Goal: Task Accomplishment & Management: Complete application form

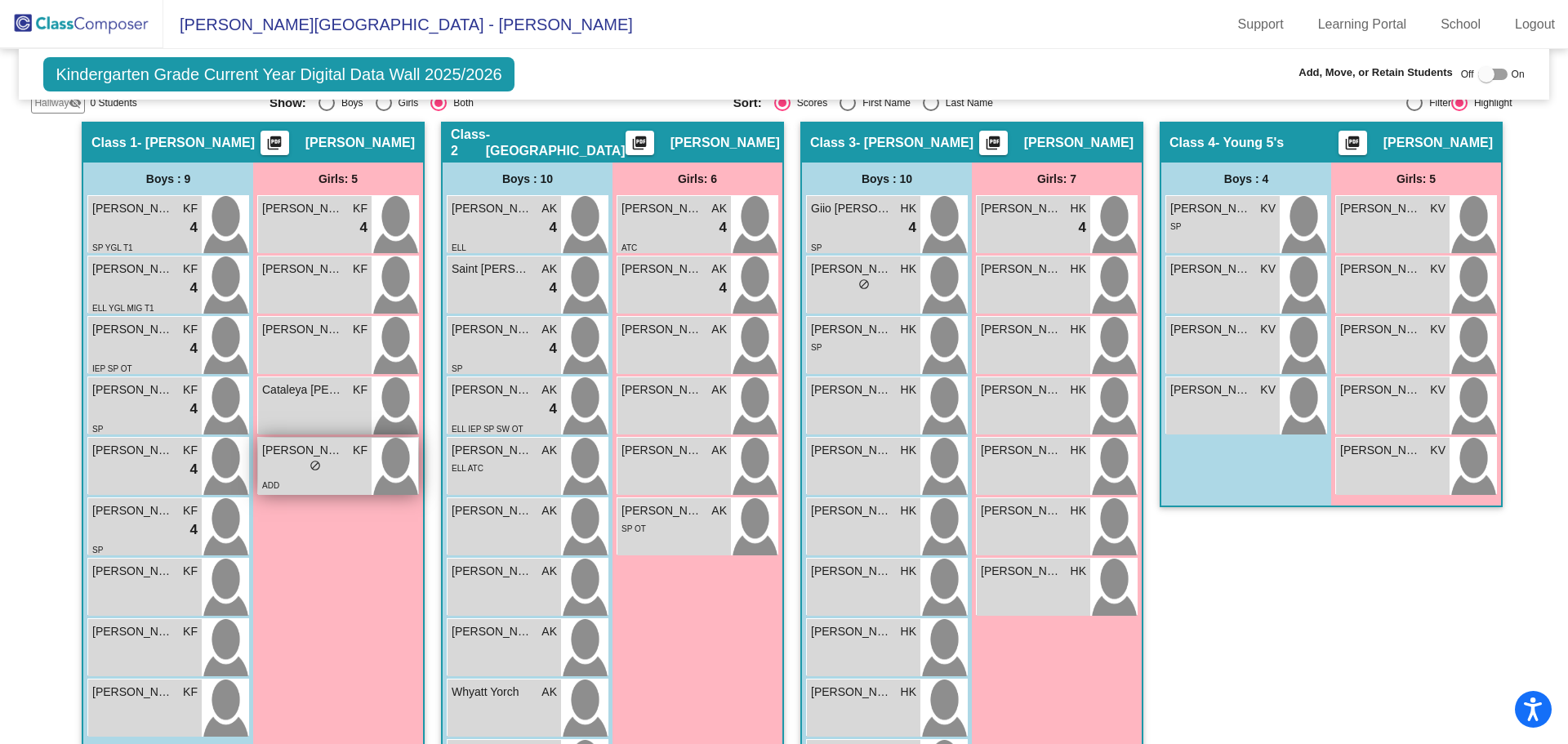
scroll to position [216, 0]
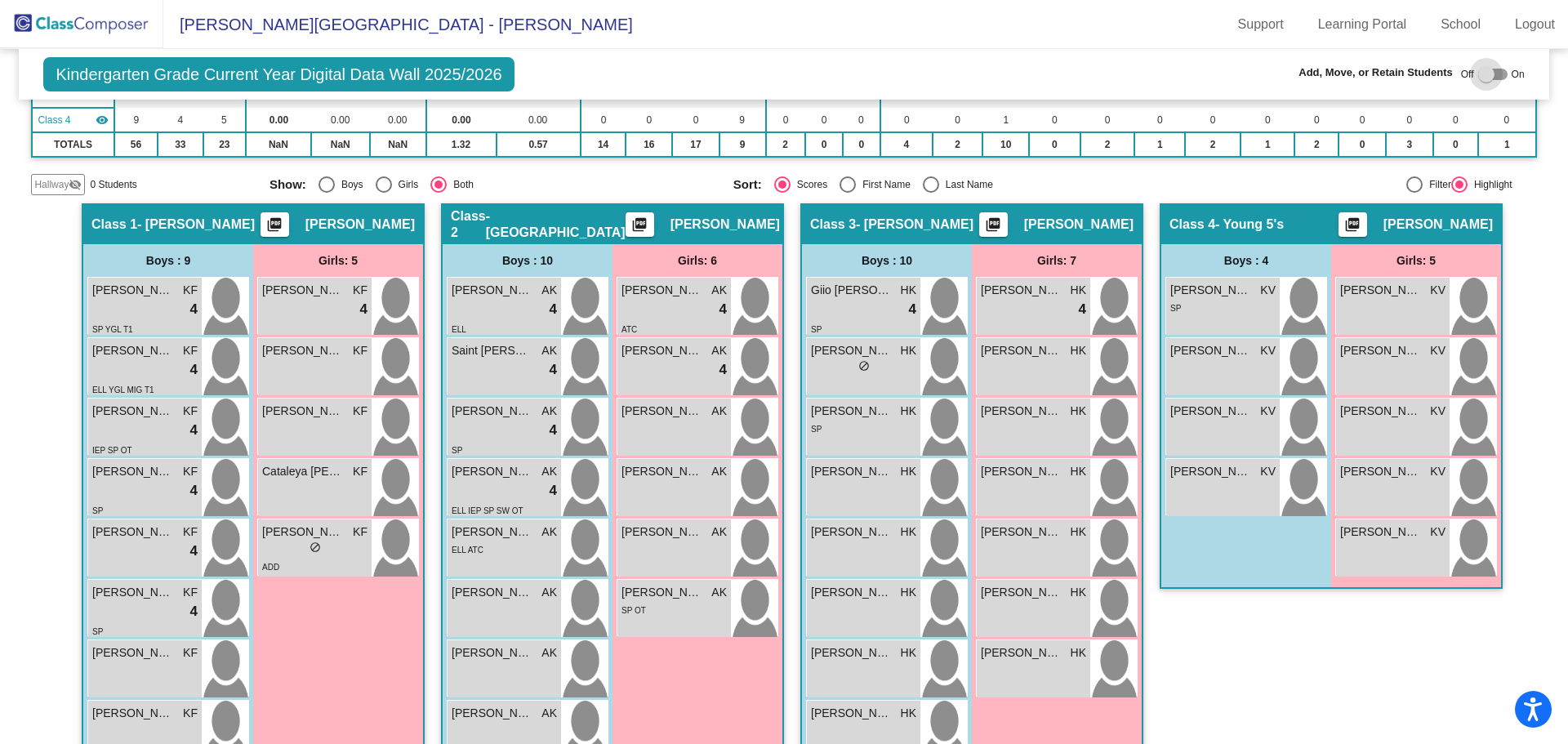
click at [1494, 76] on div at bounding box center [1493, 74] width 29 height 11
checkbox input "true"
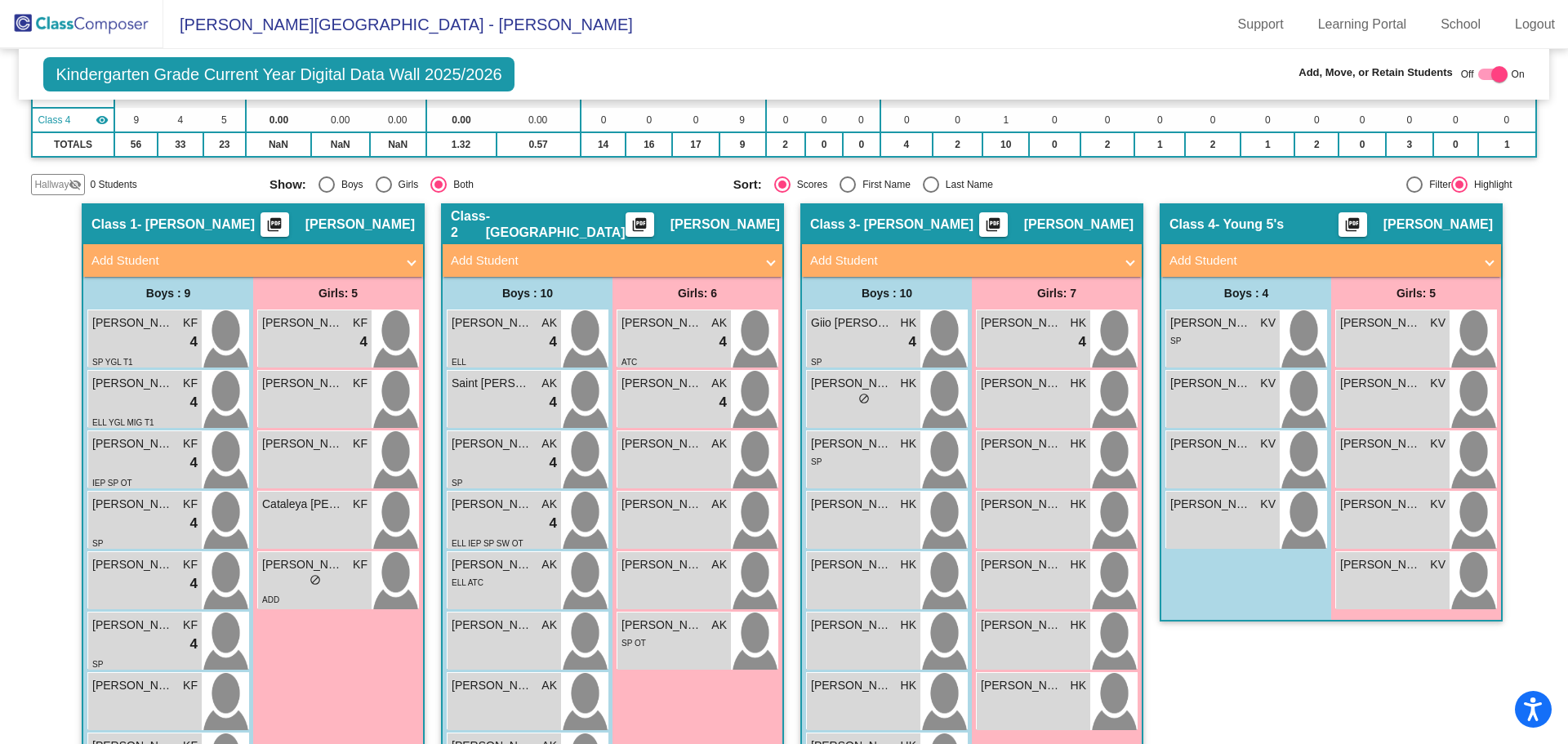
click at [228, 260] on mat-panel-title "Add Student" at bounding box center [243, 261] width 303 height 18
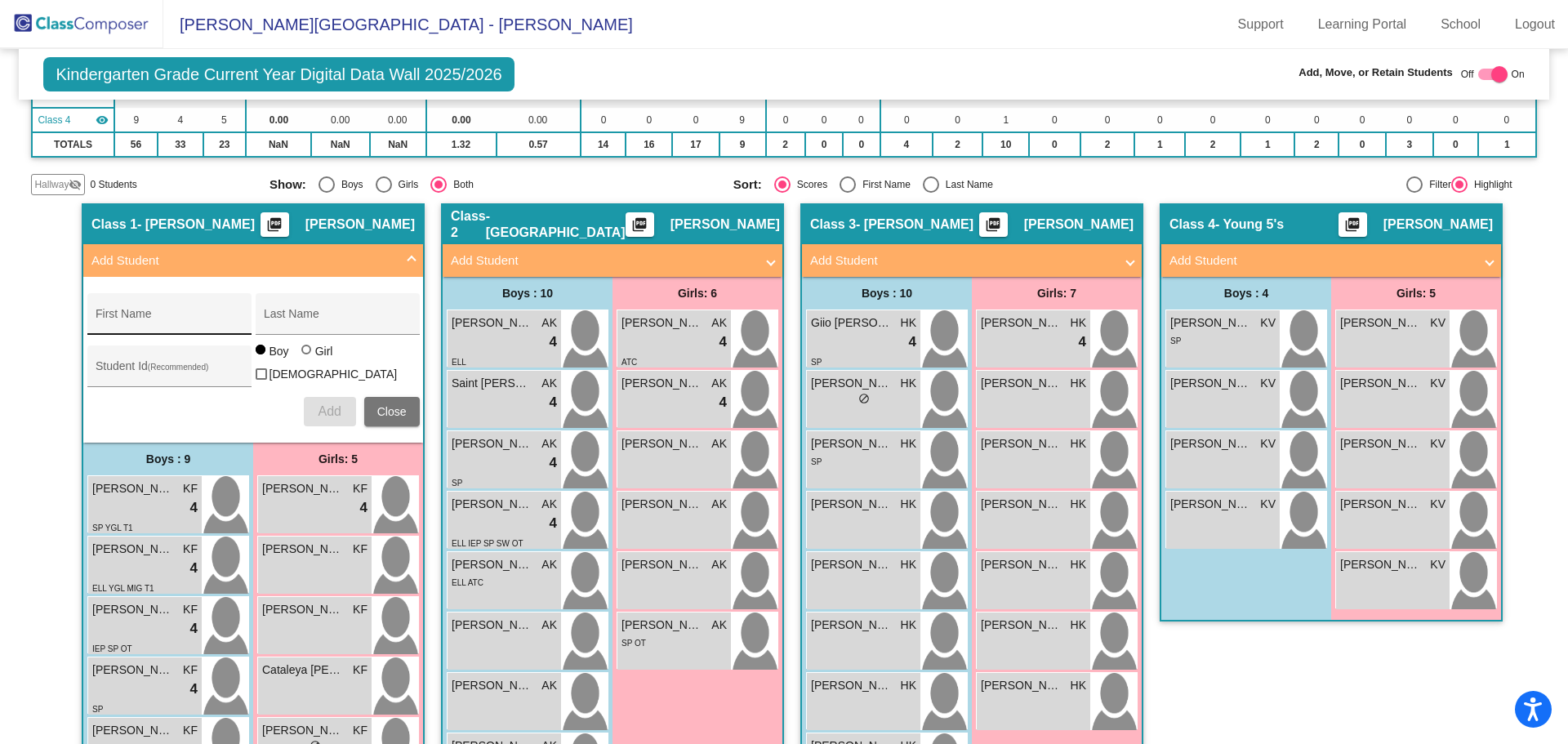
click at [113, 311] on div "First Name" at bounding box center [169, 319] width 147 height 33
type input "Ayla"
type input "`[PERSON_NAME]"
click at [301, 355] on div at bounding box center [306, 349] width 10 height 10
click at [307, 359] on input "Girl" at bounding box center [307, 358] width 1 height 1
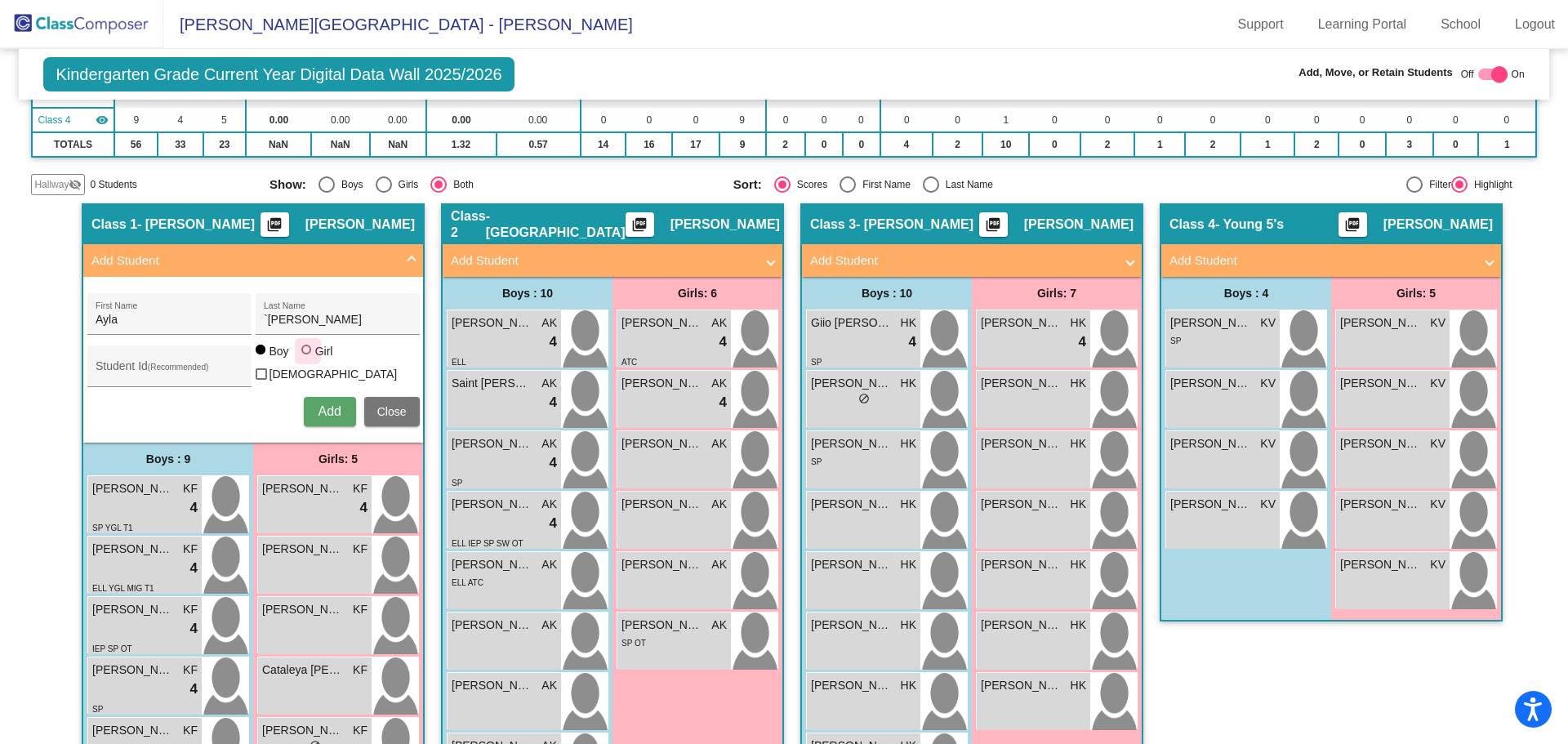
radio input "true"
click at [96, 366] on input "Student Id (Recommended)" at bounding box center [169, 372] width 147 height 13
click at [96, 368] on input "Student Id (Recommended)" at bounding box center [169, 372] width 147 height 13
type input "8054510627"
click at [322, 405] on span "Add" at bounding box center [329, 411] width 23 height 14
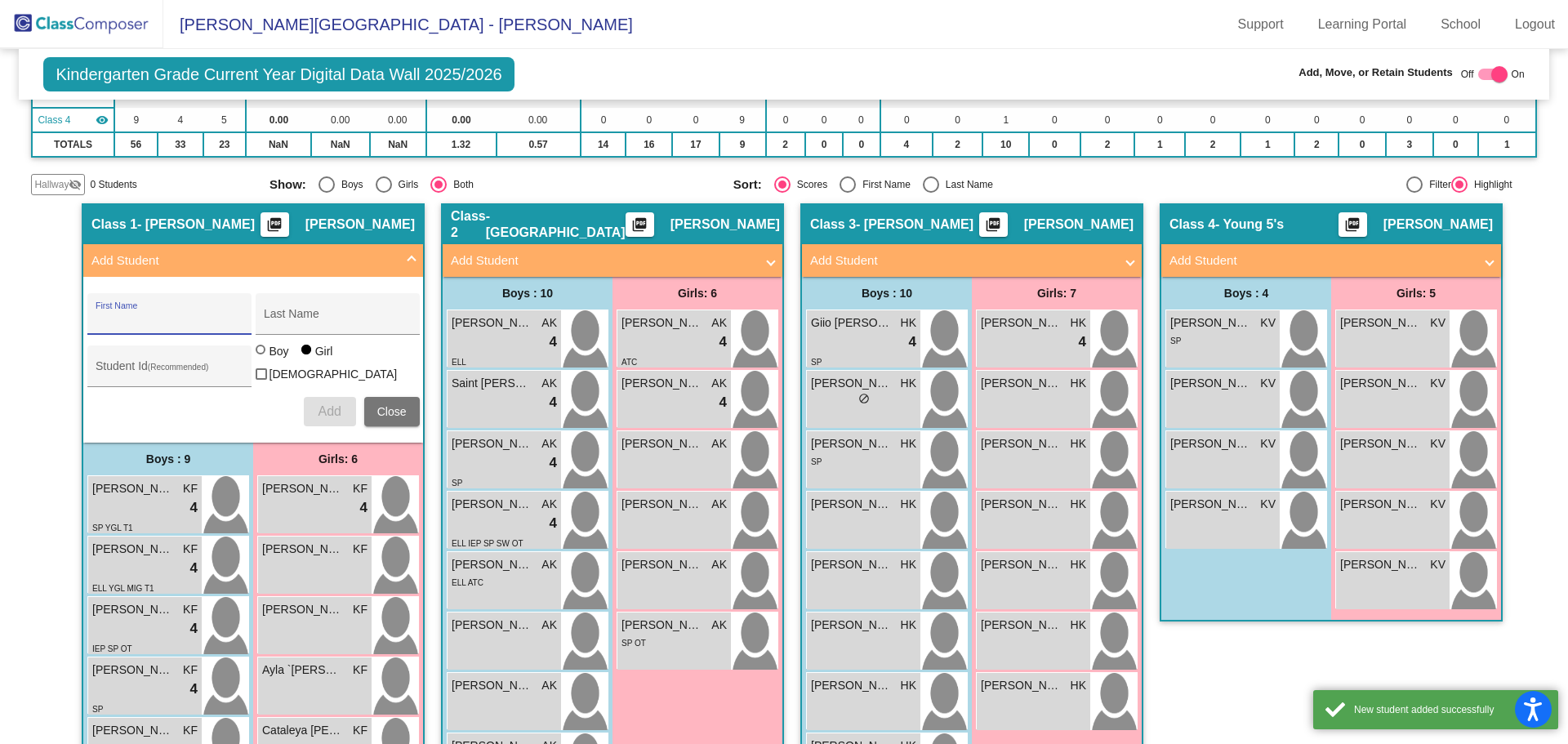
click at [388, 406] on span "Close" at bounding box center [392, 412] width 29 height 13
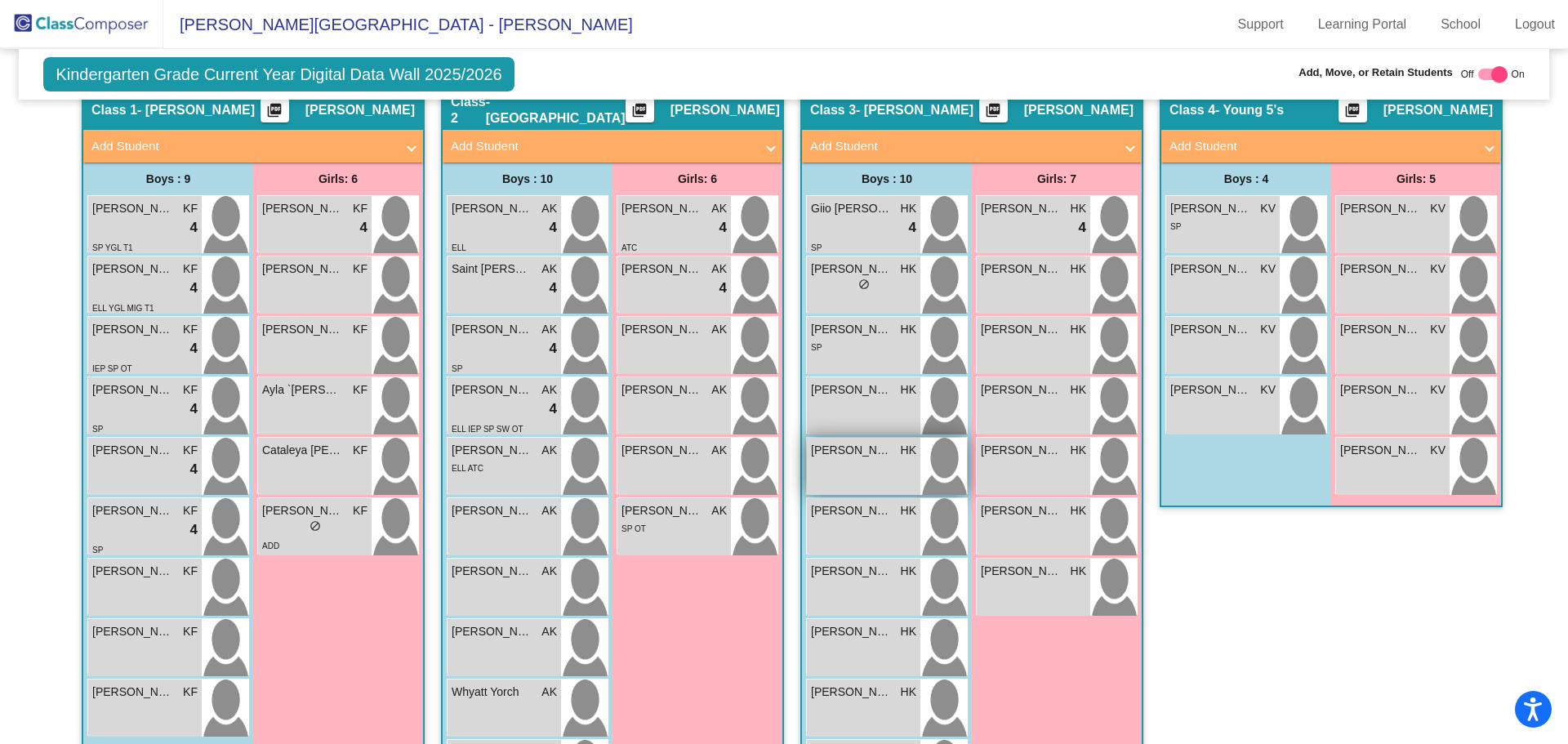
scroll to position [412, 0]
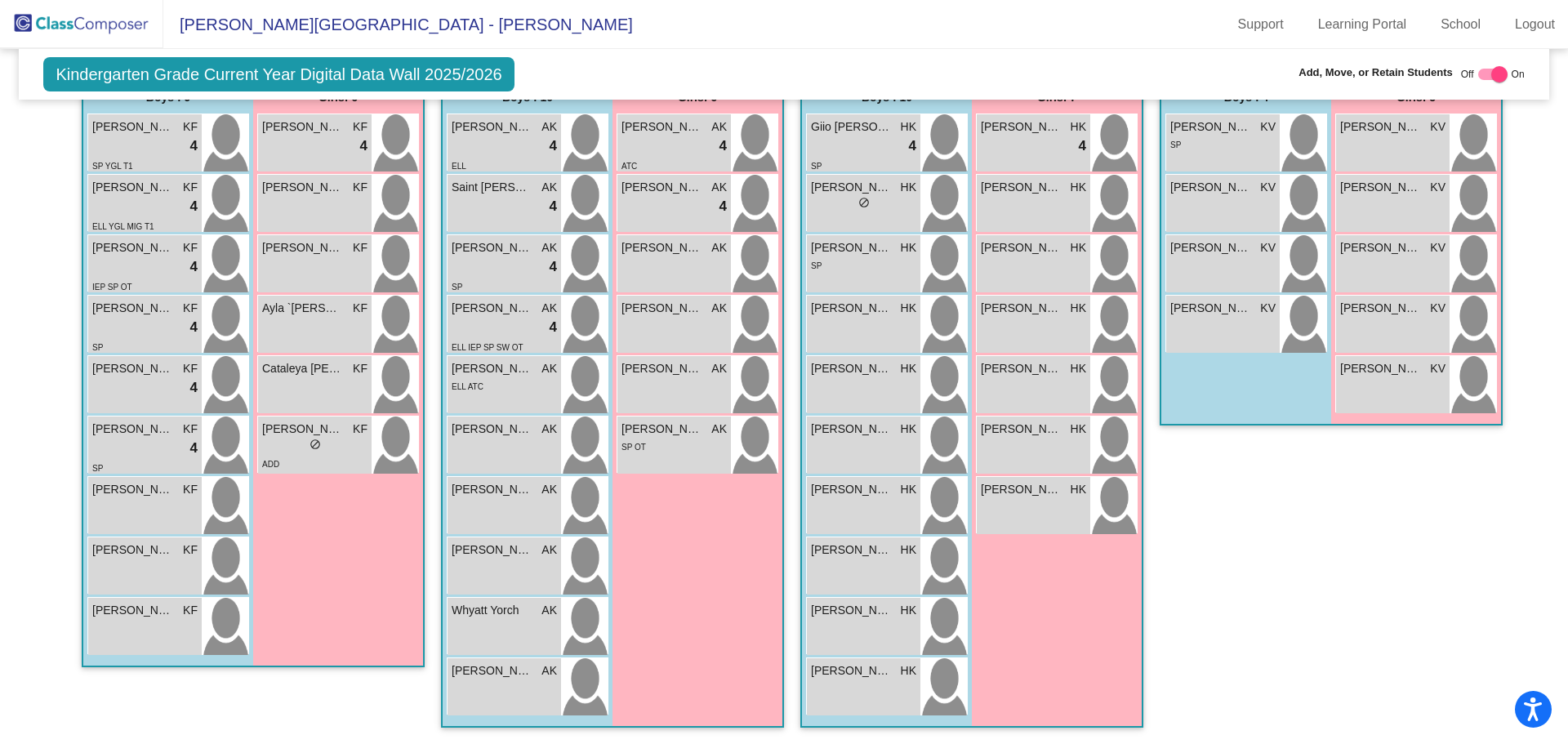
click at [113, 25] on img at bounding box center [82, 24] width 164 height 48
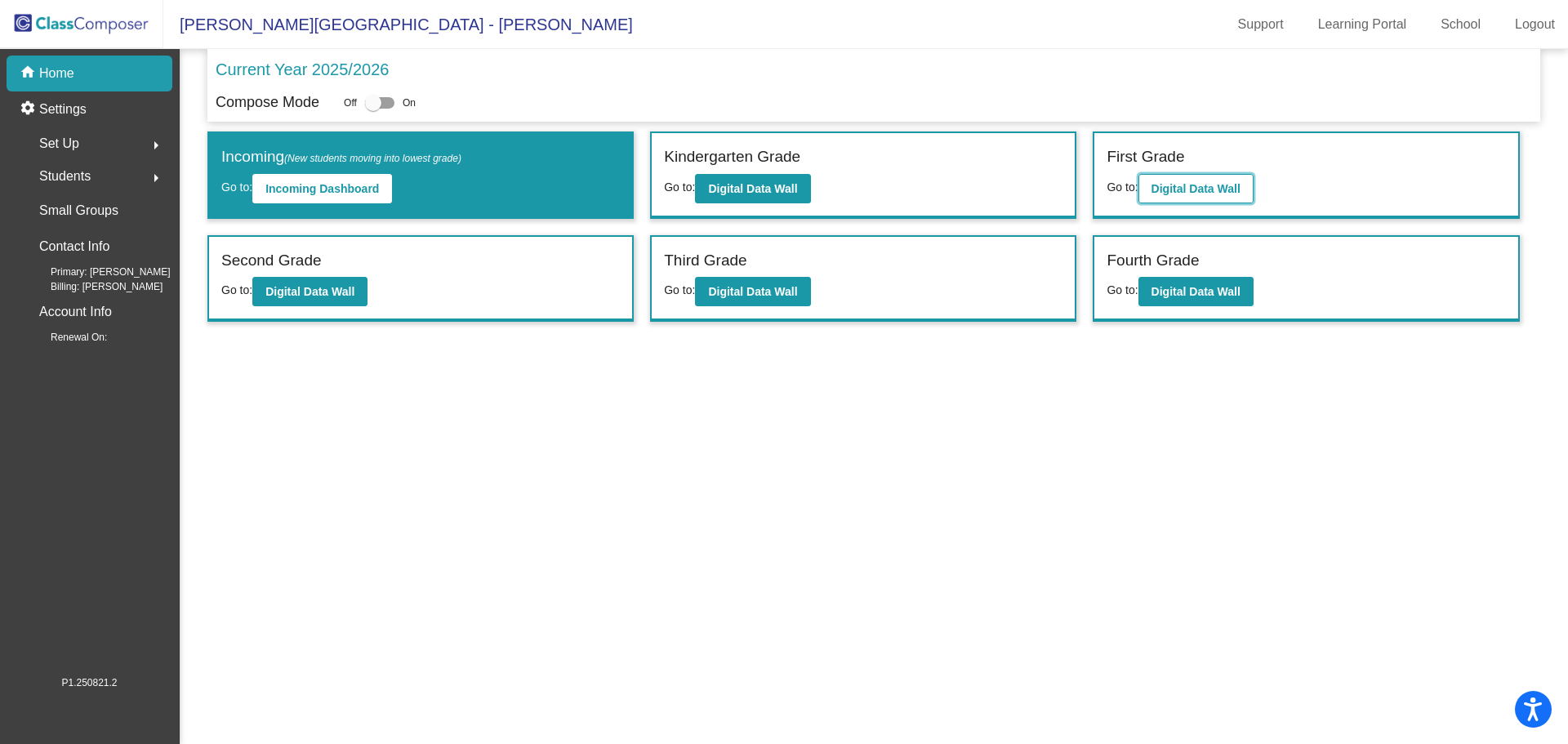
click at [1196, 187] on b "Digital Data Wall" at bounding box center [1196, 189] width 89 height 13
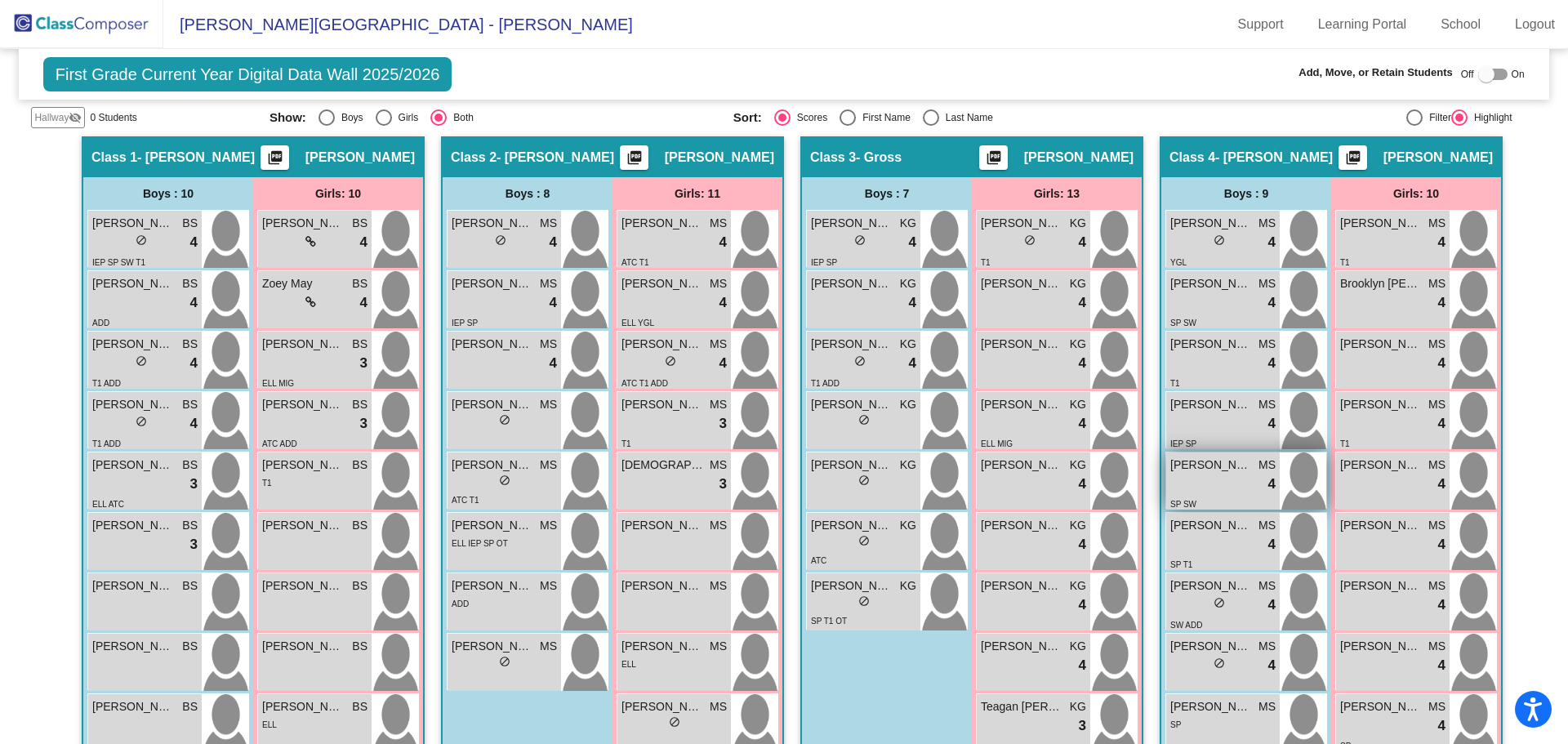
scroll to position [397, 0]
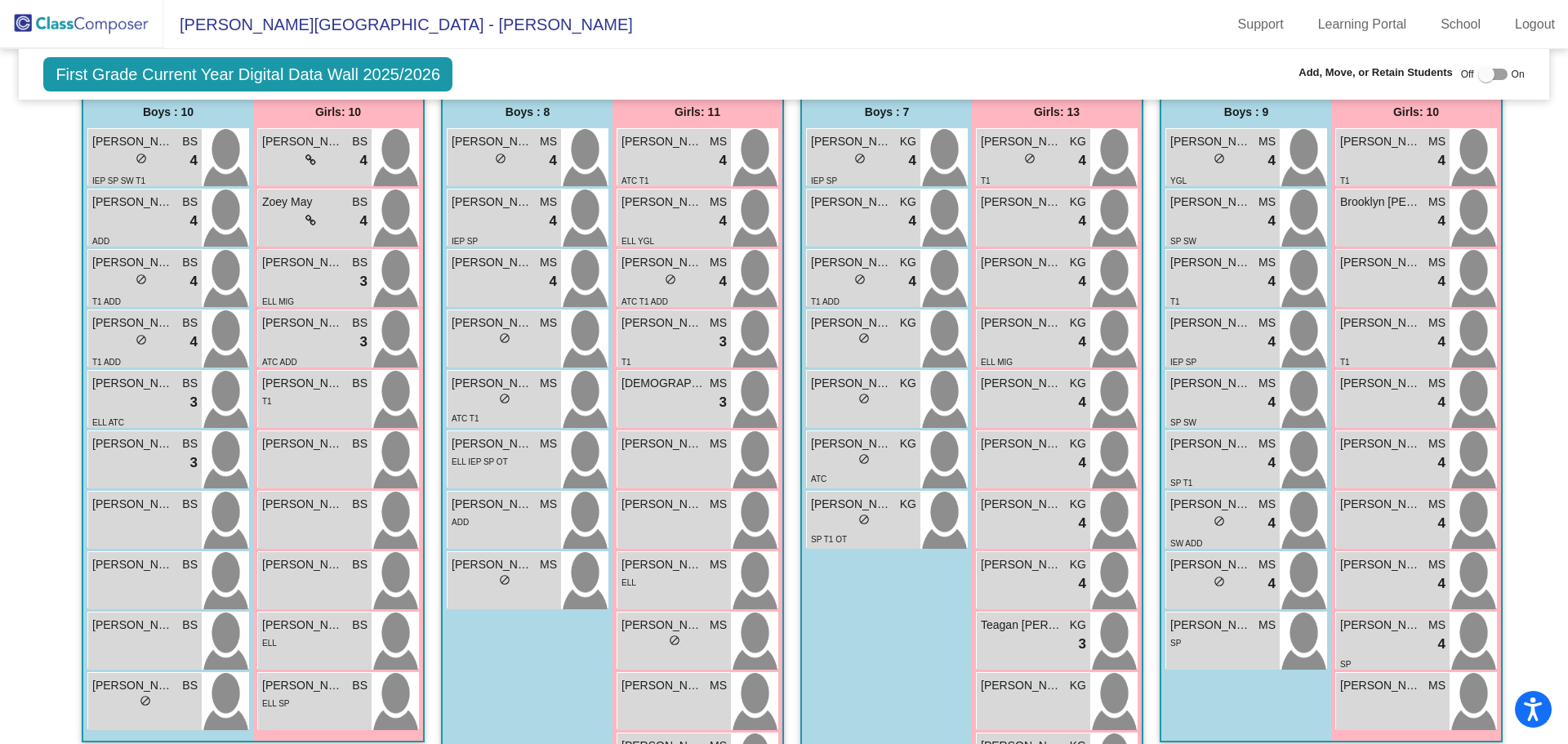
click at [103, 23] on img at bounding box center [82, 24] width 164 height 48
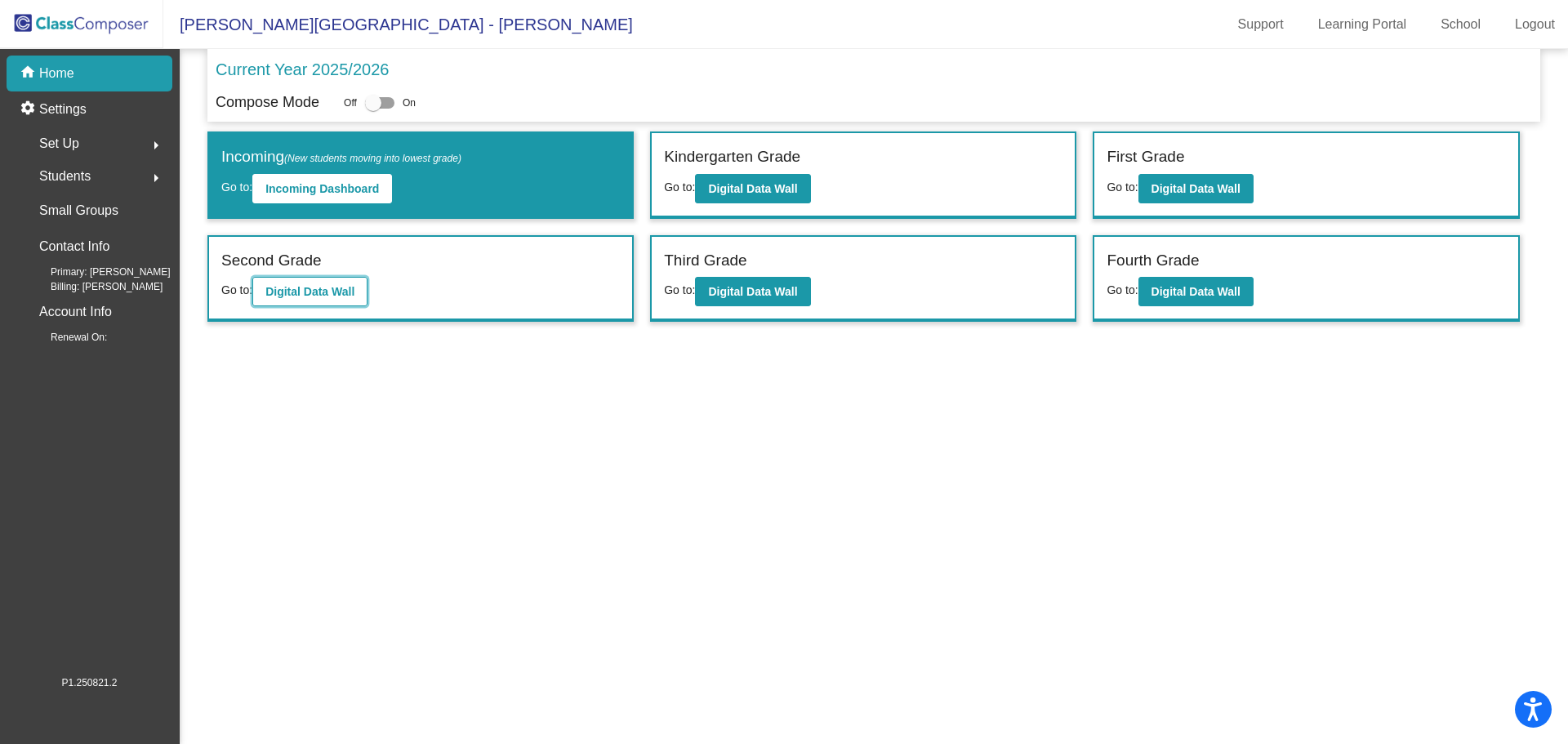
click at [303, 290] on b "Digital Data Wall" at bounding box center [310, 292] width 89 height 13
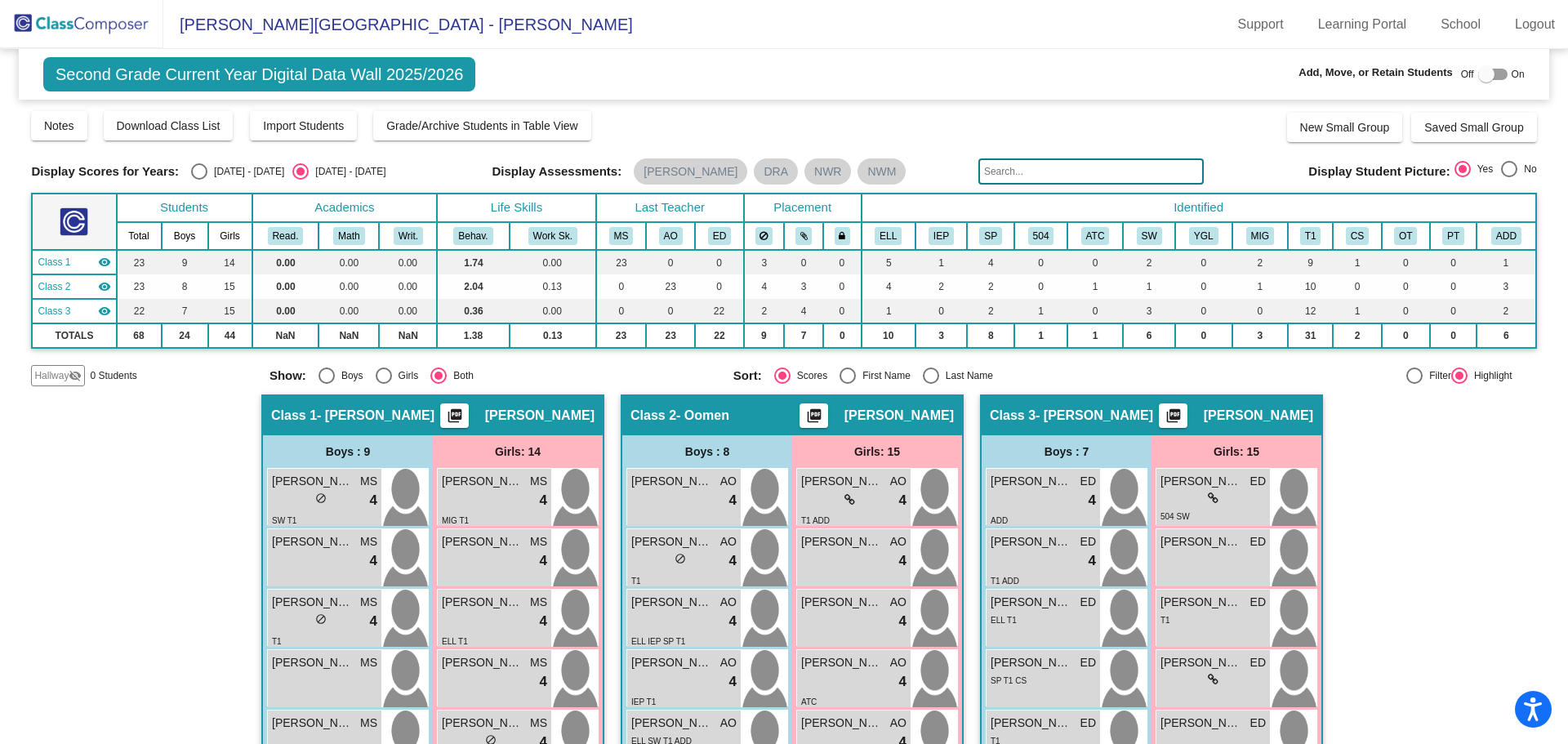
click at [93, 24] on img at bounding box center [82, 24] width 164 height 48
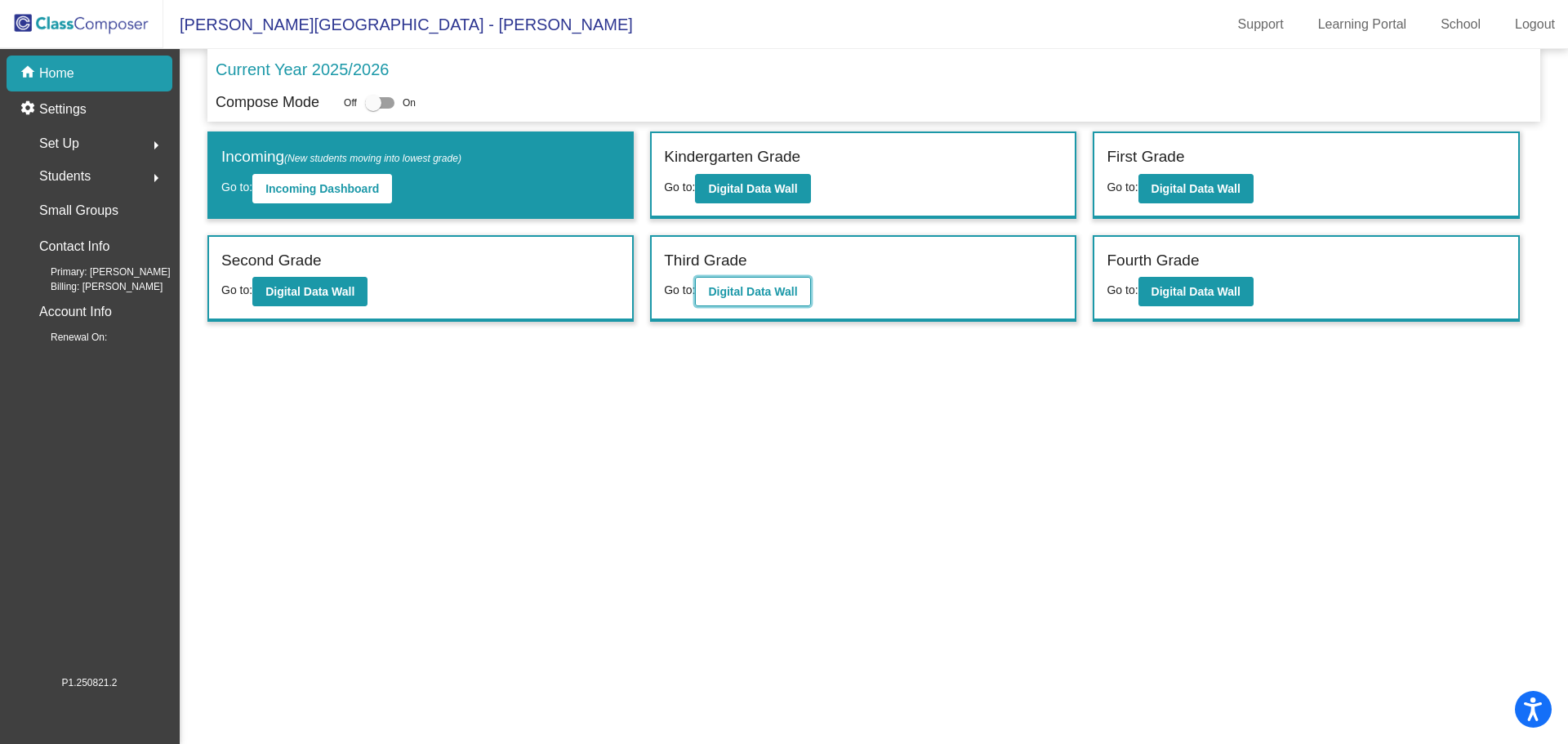
click at [740, 292] on b "Digital Data Wall" at bounding box center [752, 292] width 89 height 13
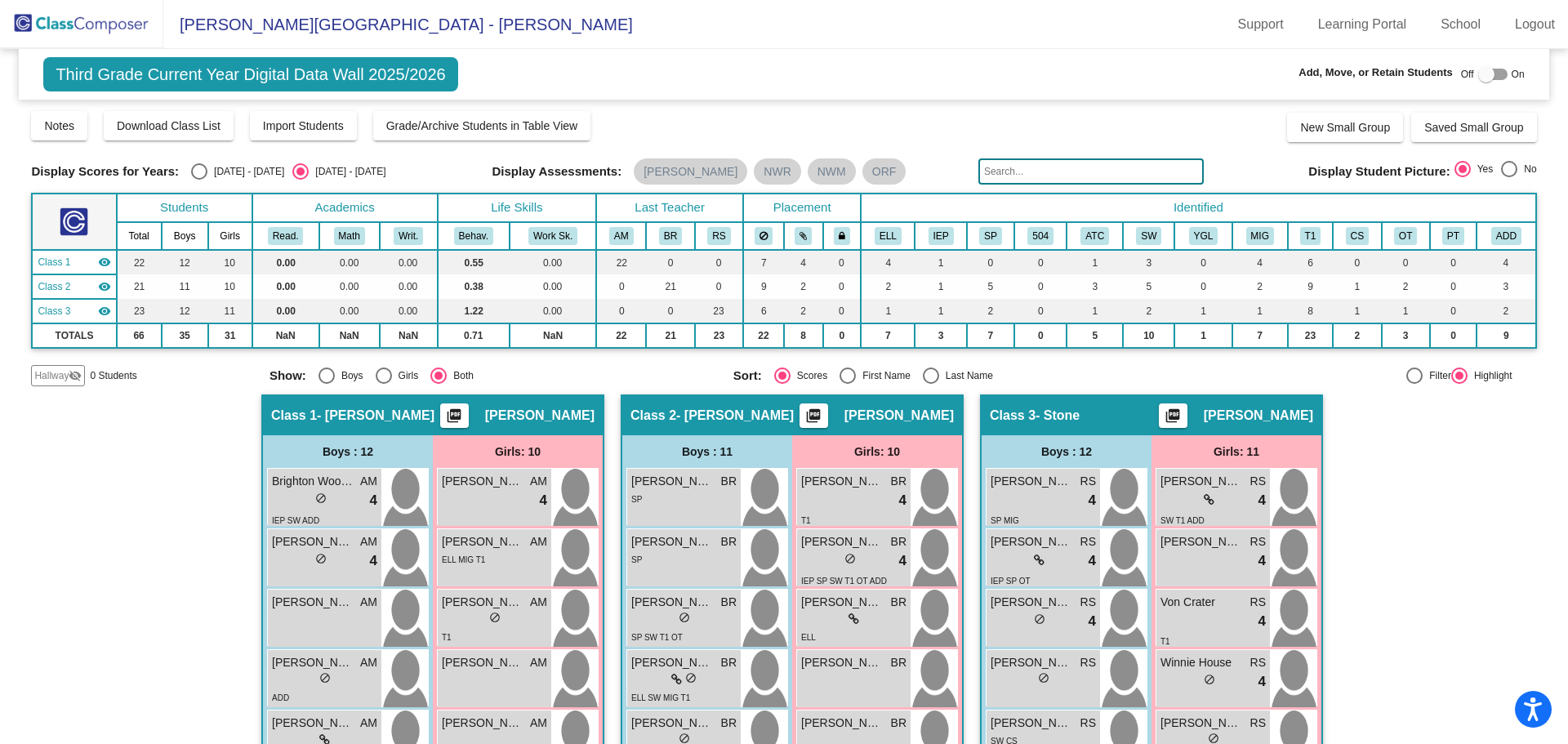
click at [1497, 70] on div at bounding box center [1493, 74] width 29 height 11
checkbox input "true"
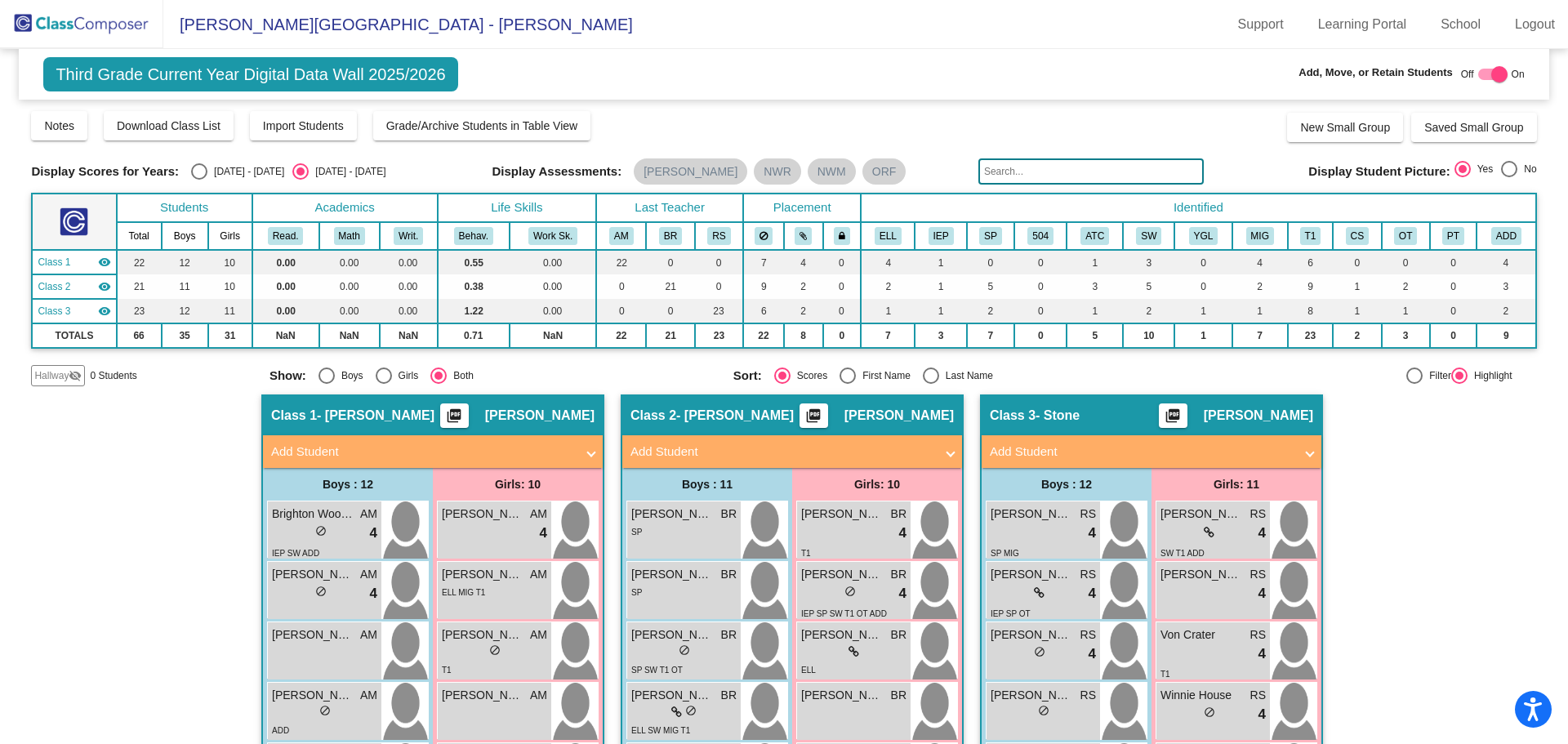
click at [694, 452] on mat-panel-title "Add Student" at bounding box center [782, 452] width 303 height 18
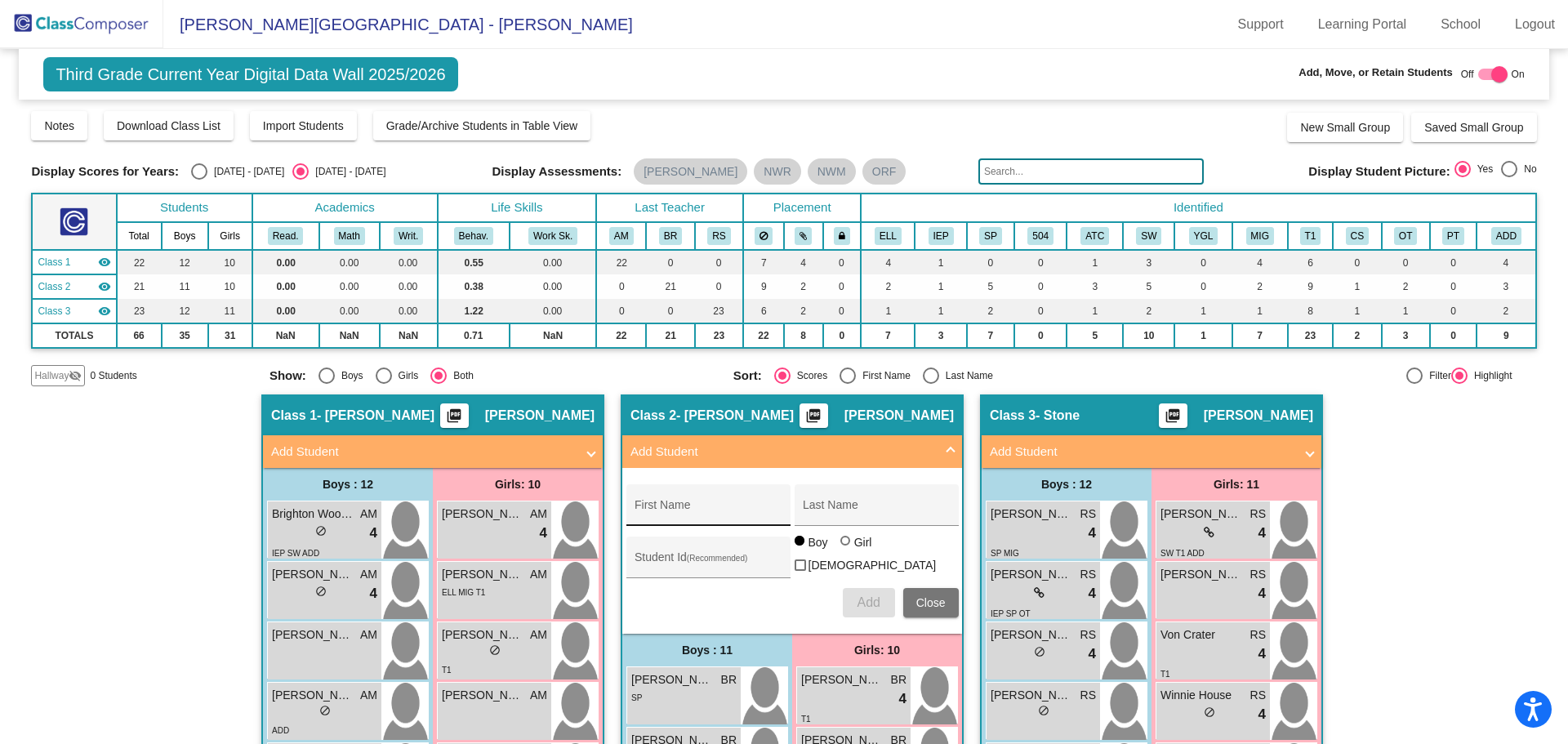
drag, startPoint x: 639, startPoint y: 499, endPoint x: 622, endPoint y: 500, distance: 17.0
click at [634, 499] on div "First Name" at bounding box center [708, 510] width 147 height 33
type input "Angel"
type input "[PERSON_NAME]"
click at [629, 568] on div "Student Id (Recommended)" at bounding box center [708, 557] width 165 height 41
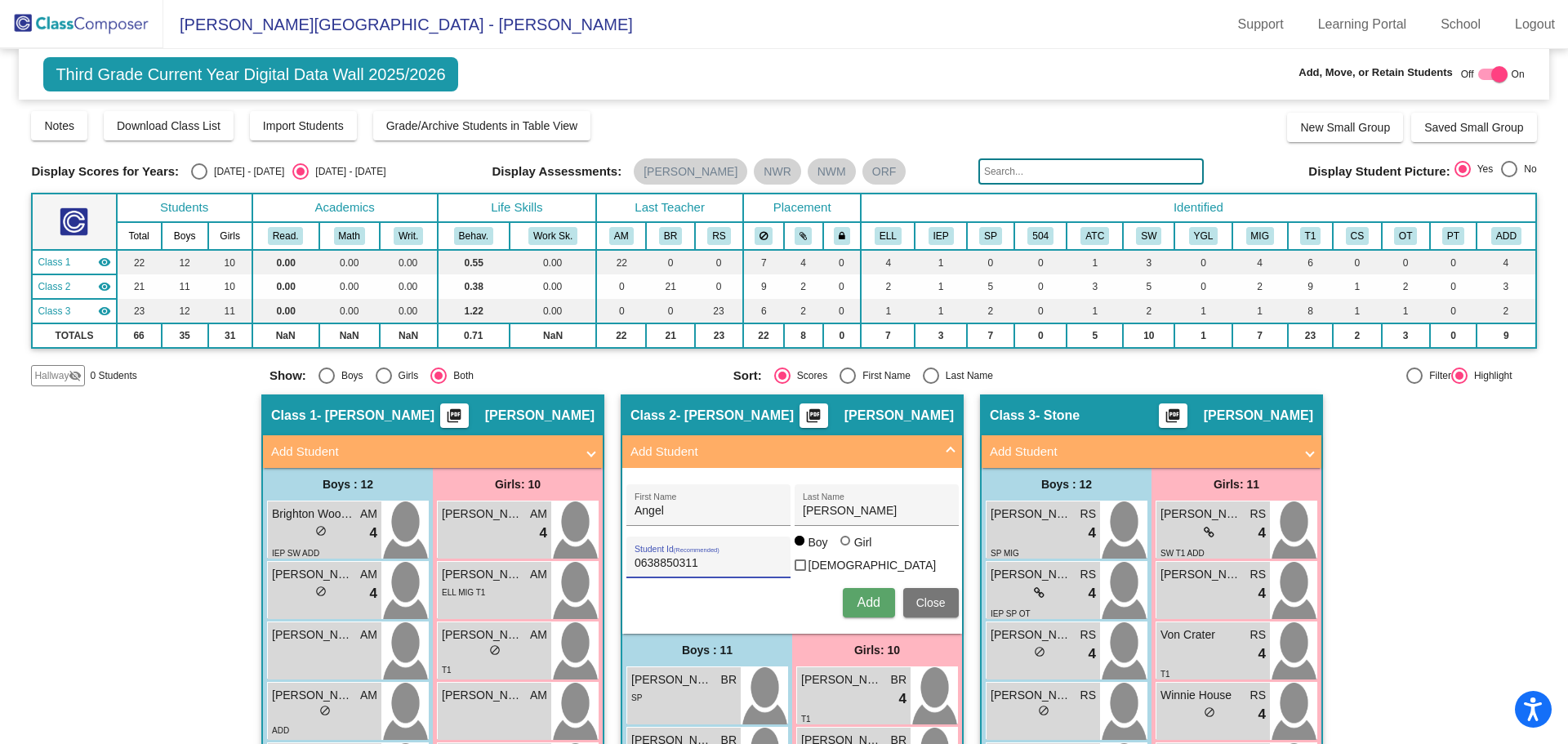
type input "0638850311"
click at [857, 596] on span "Add" at bounding box center [868, 602] width 23 height 14
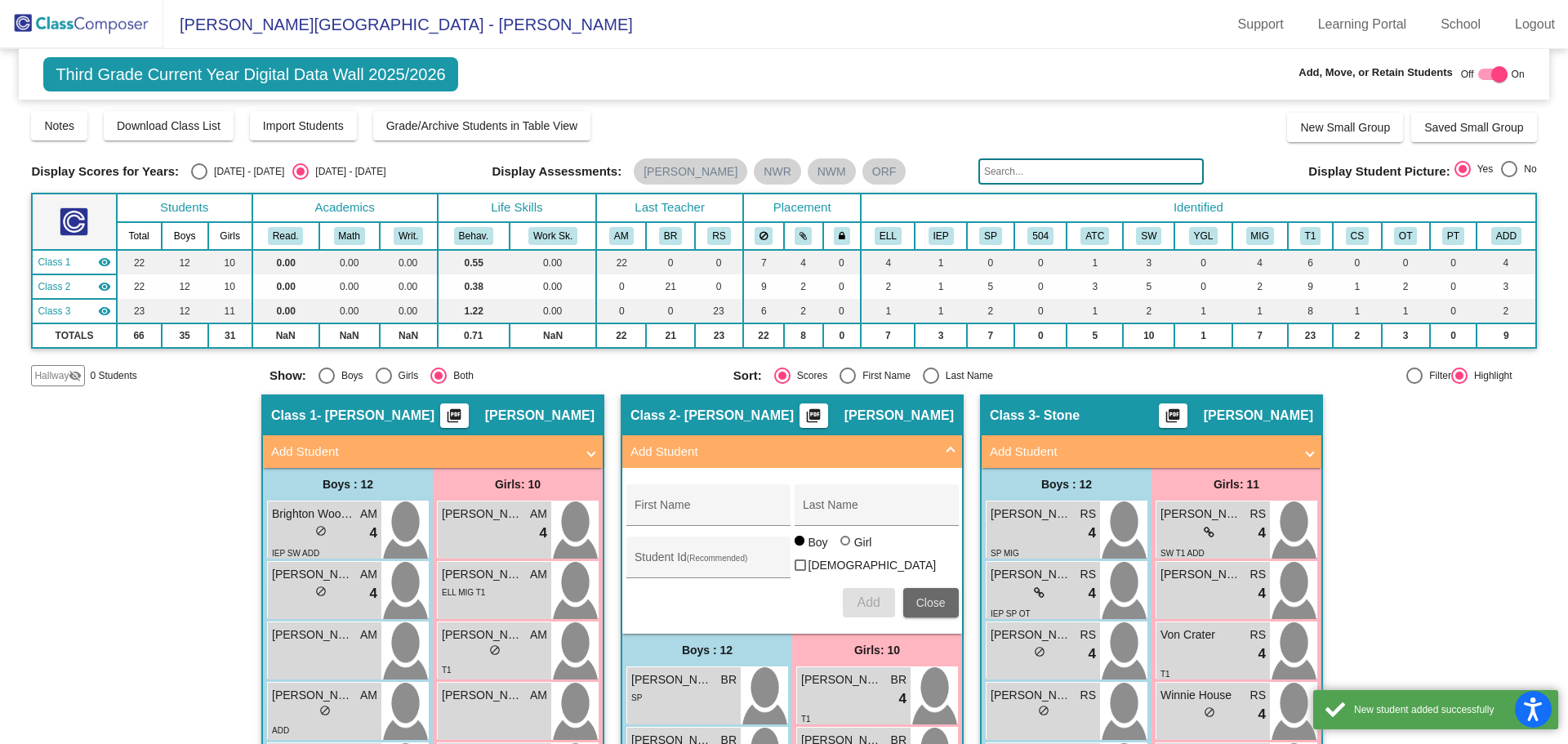
click at [921, 596] on span "Close" at bounding box center [931, 602] width 29 height 13
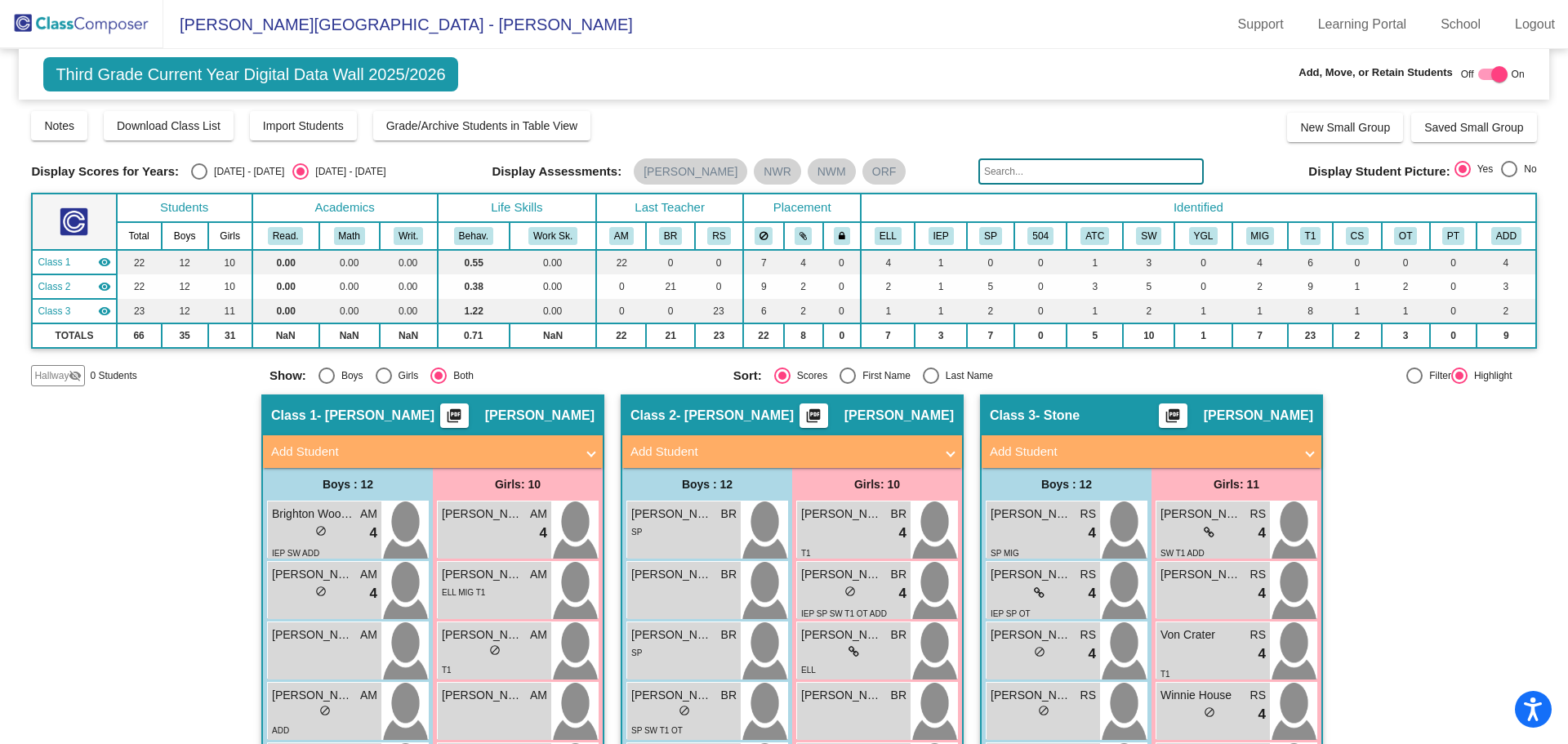
click at [92, 26] on img at bounding box center [82, 24] width 164 height 48
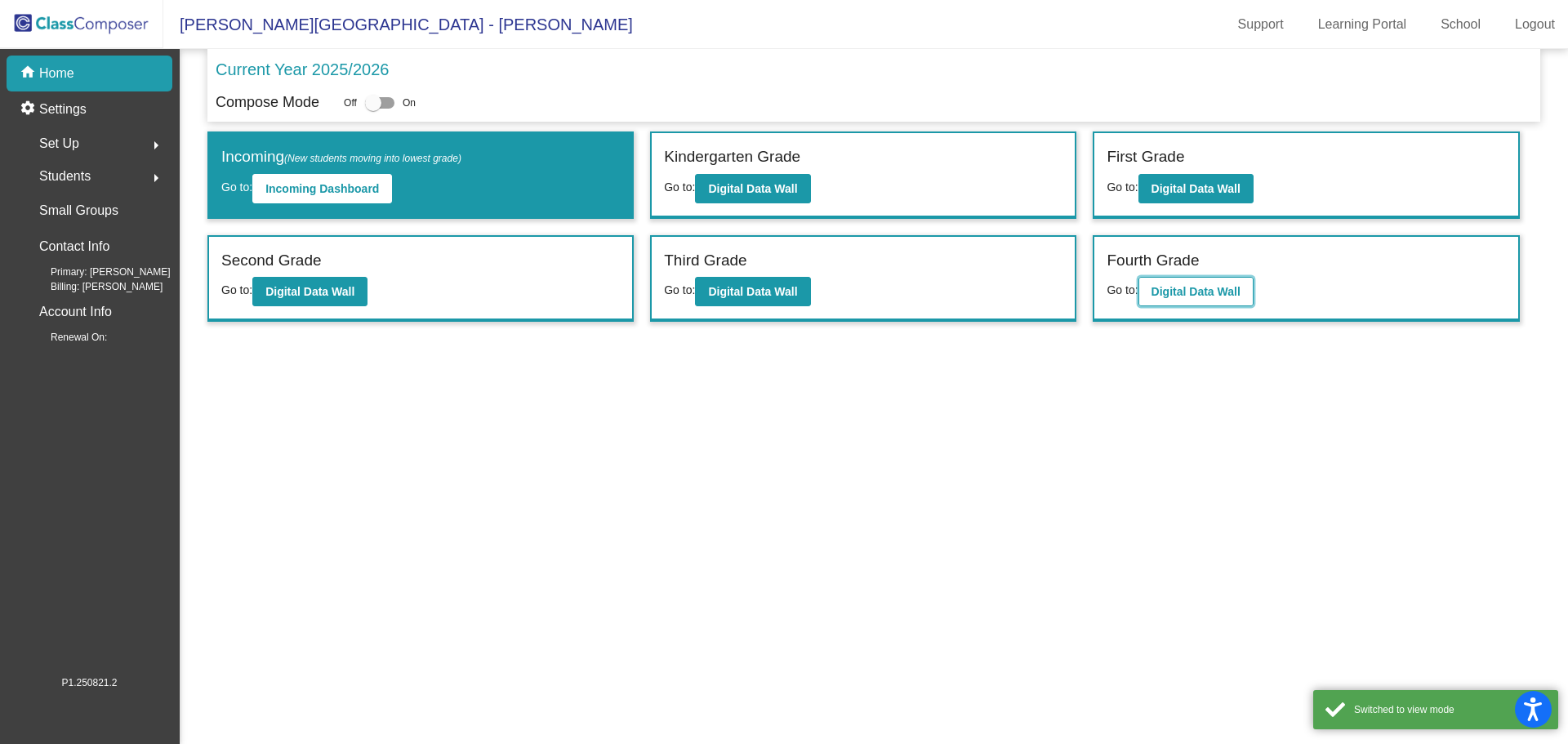
click at [1176, 289] on b "Digital Data Wall" at bounding box center [1196, 292] width 89 height 13
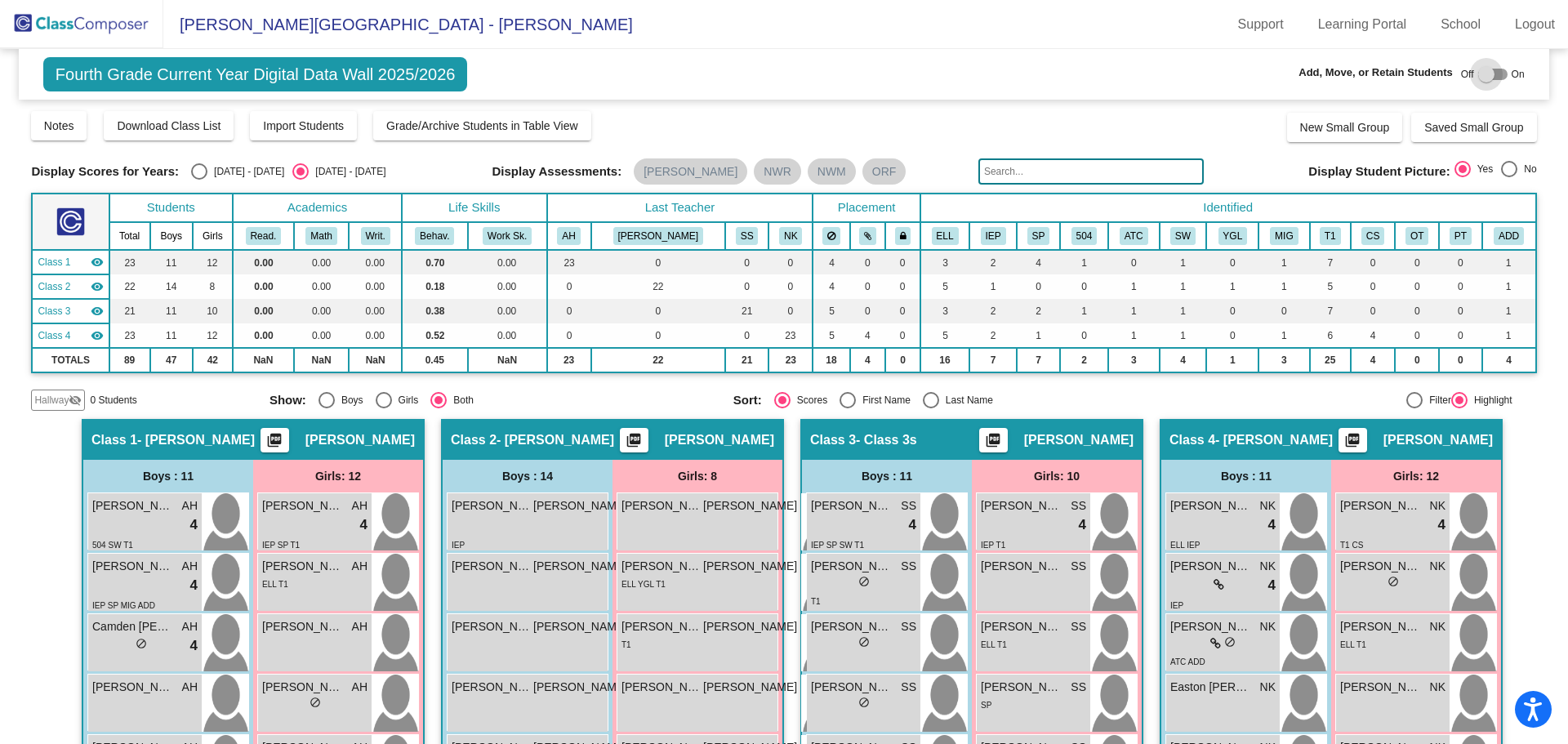
click at [1492, 70] on div at bounding box center [1493, 74] width 29 height 11
checkbox input "true"
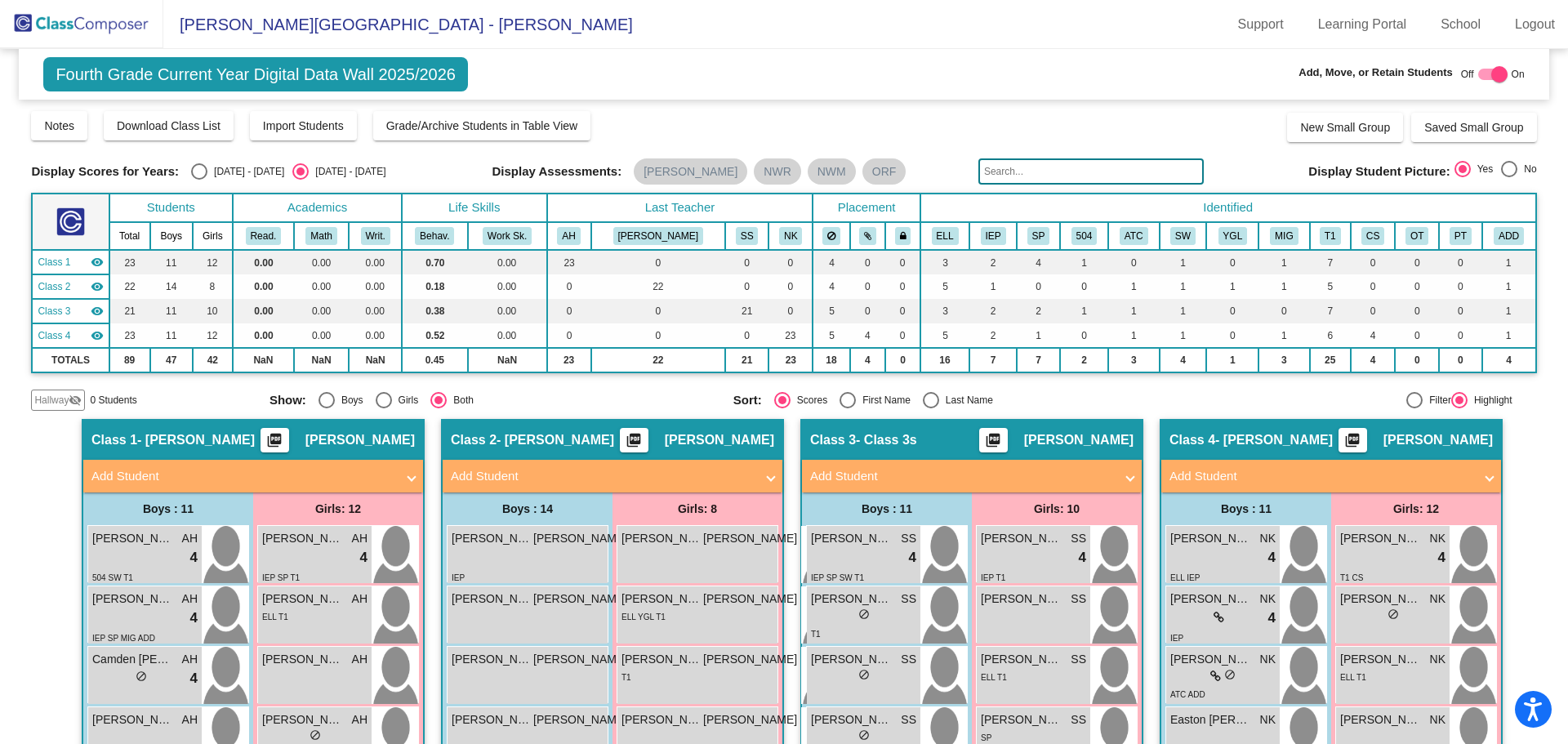
click at [850, 471] on mat-panel-title "Add Student" at bounding box center [961, 476] width 303 height 18
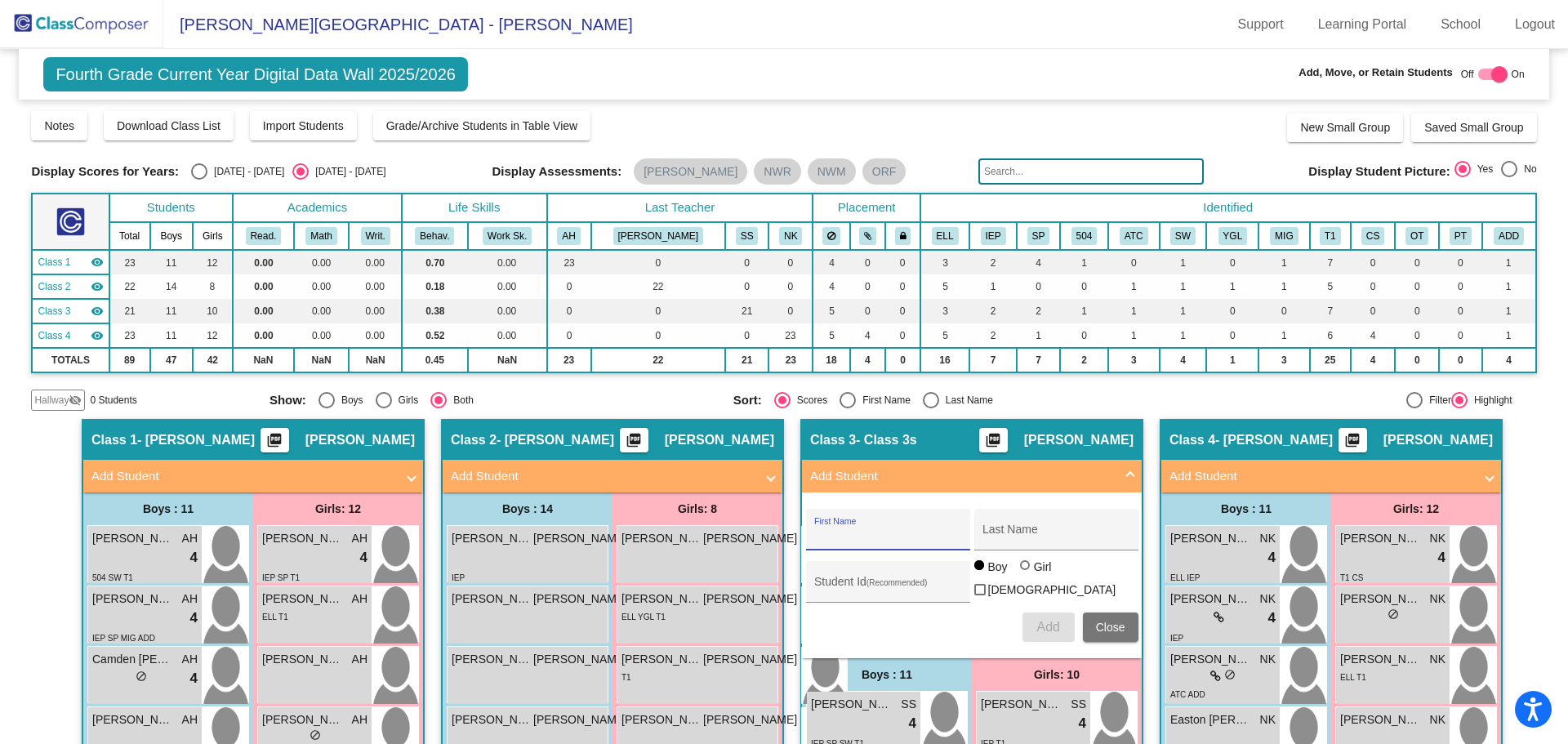
click at [814, 531] on input "First Name" at bounding box center [888, 536] width 147 height 13
type input "[PERSON_NAME]"
click at [1031, 624] on button "Add" at bounding box center [1048, 627] width 52 height 29
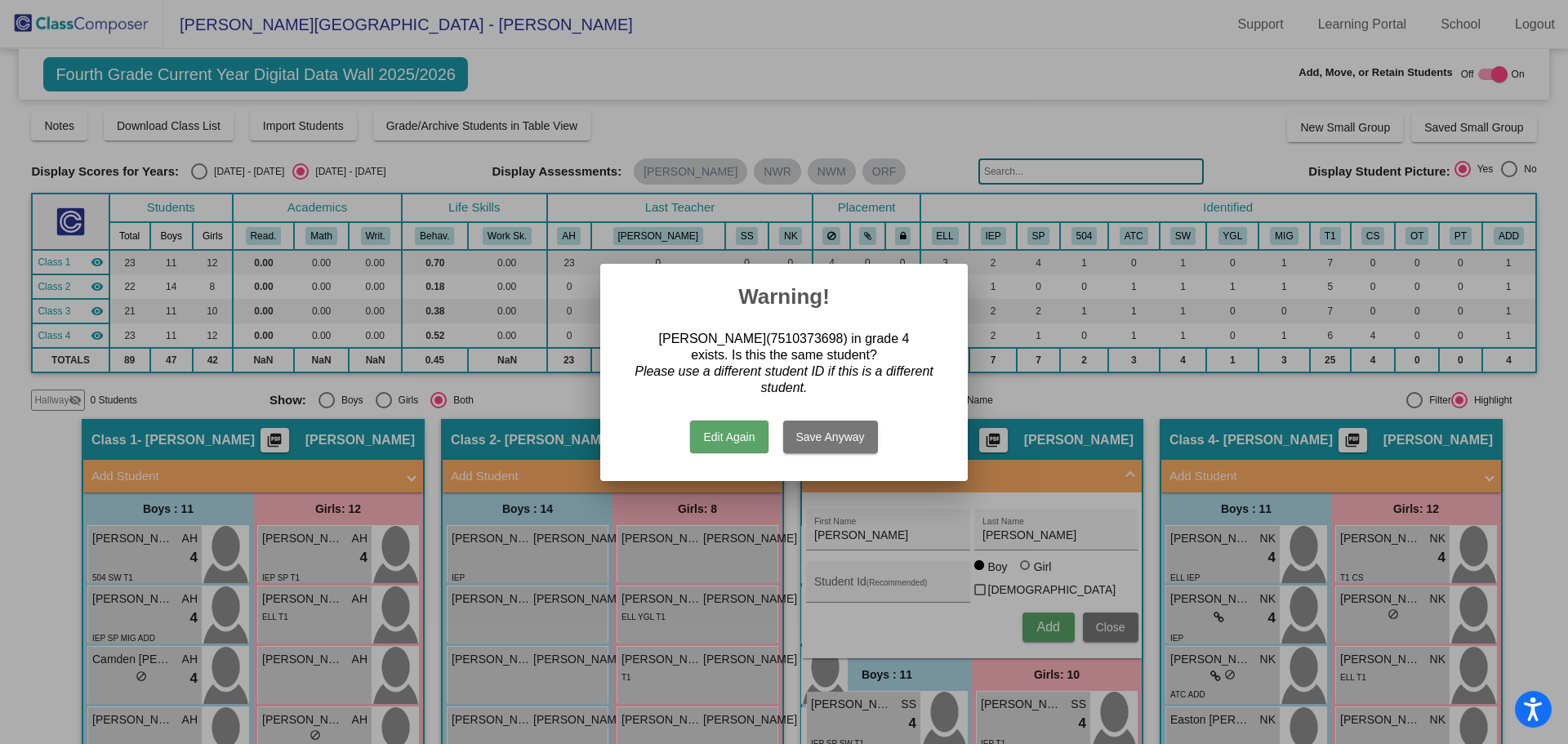
click at [711, 442] on button "Edit Again" at bounding box center [729, 437] width 77 height 33
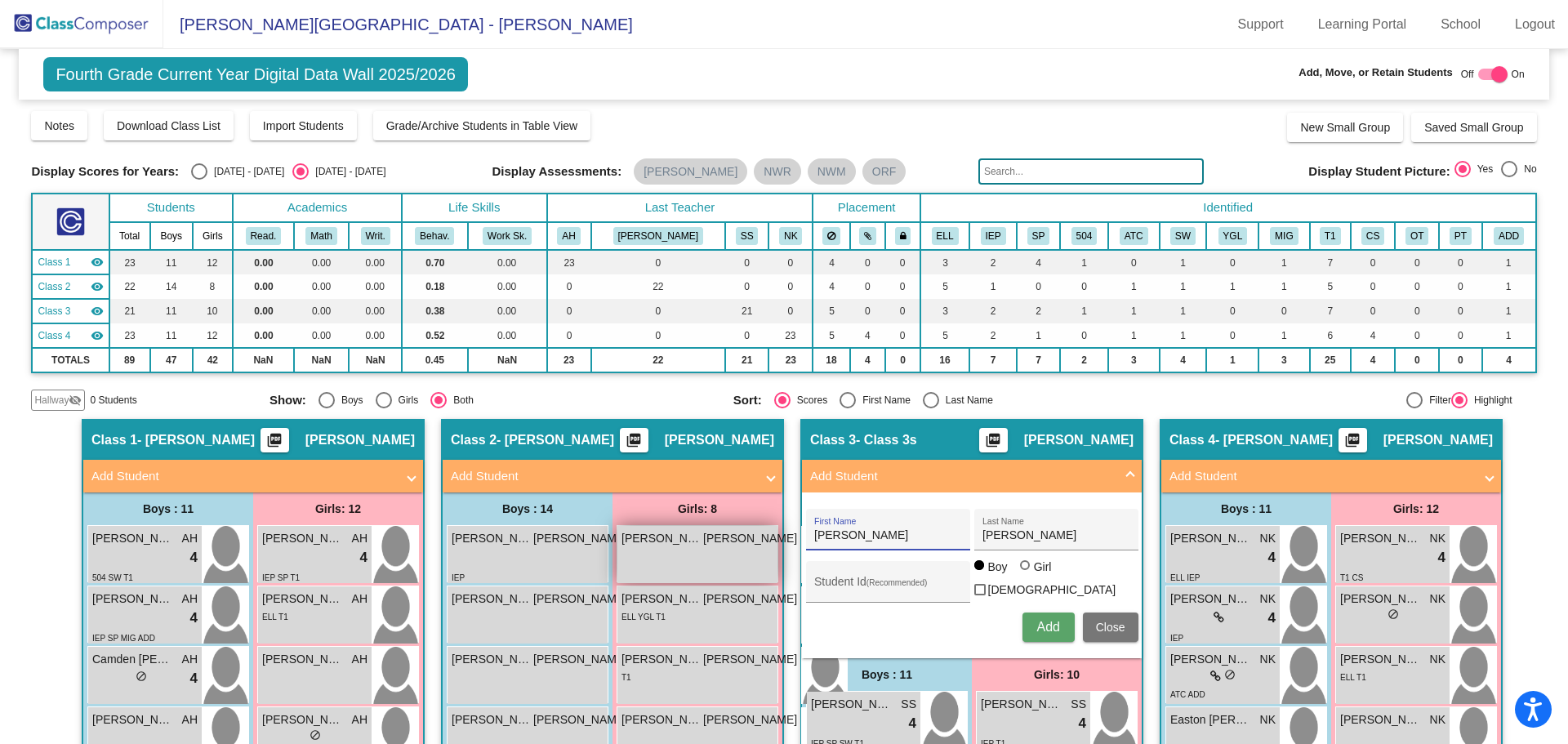
drag, startPoint x: 836, startPoint y: 538, endPoint x: 762, endPoint y: 538, distance: 74.0
drag, startPoint x: 1036, startPoint y: 538, endPoint x: 929, endPoint y: 539, distance: 107.0
click at [929, 539] on div "First Name [PERSON_NAME] Last Name" at bounding box center [972, 529] width 333 height 41
click at [1100, 625] on span "Close" at bounding box center [1110, 627] width 29 height 13
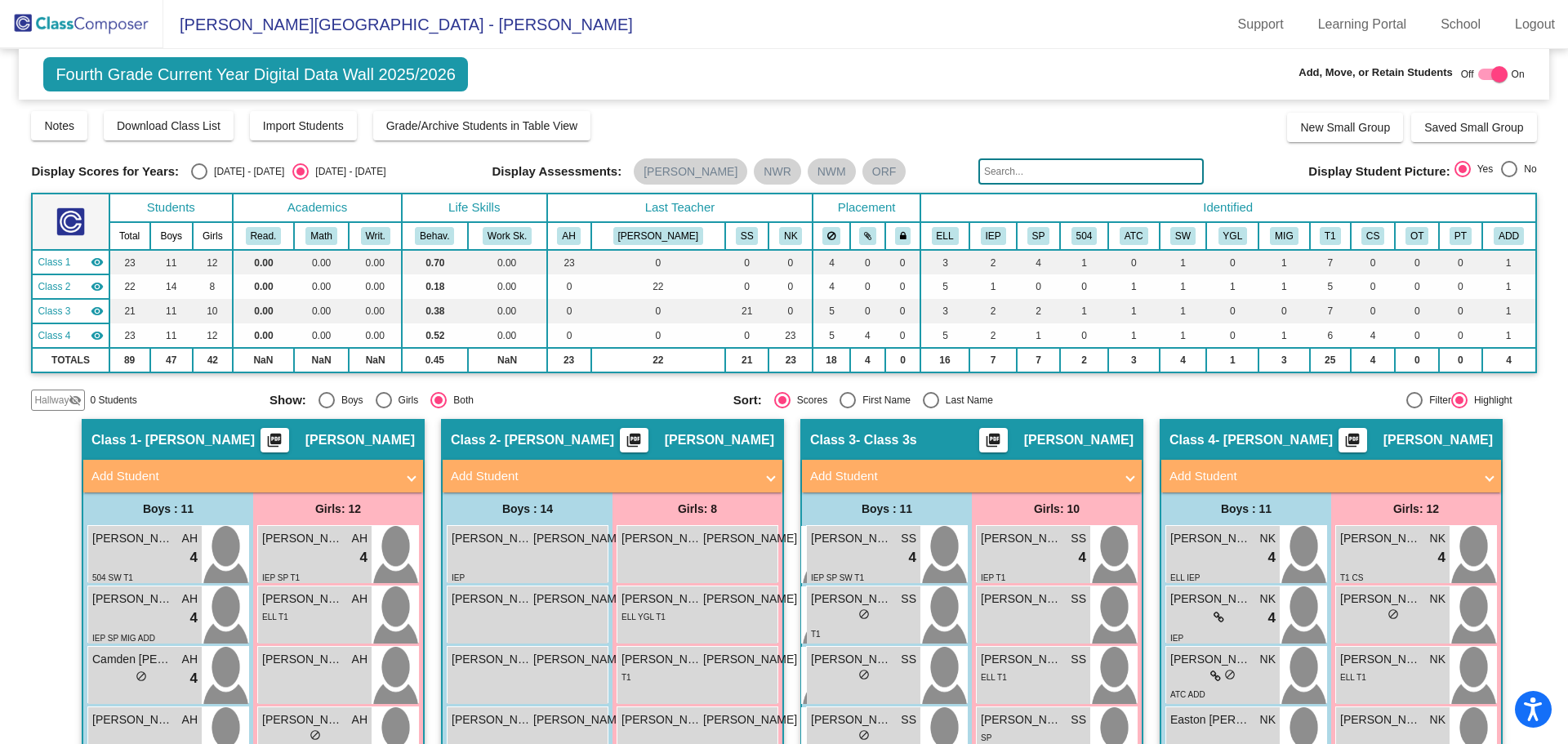
click at [91, 23] on img at bounding box center [82, 24] width 164 height 48
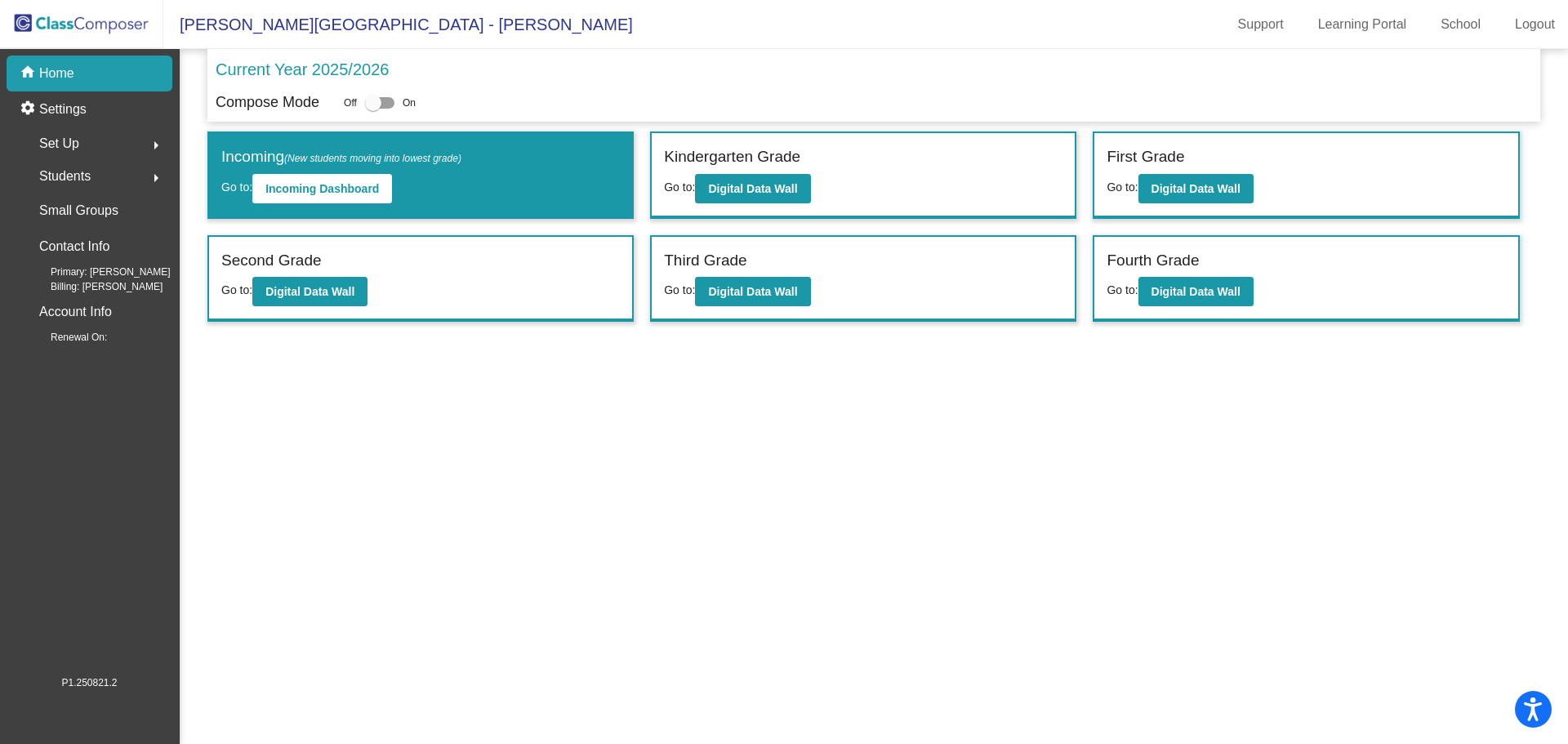
click at [55, 171] on span "Students" at bounding box center [65, 176] width 51 height 23
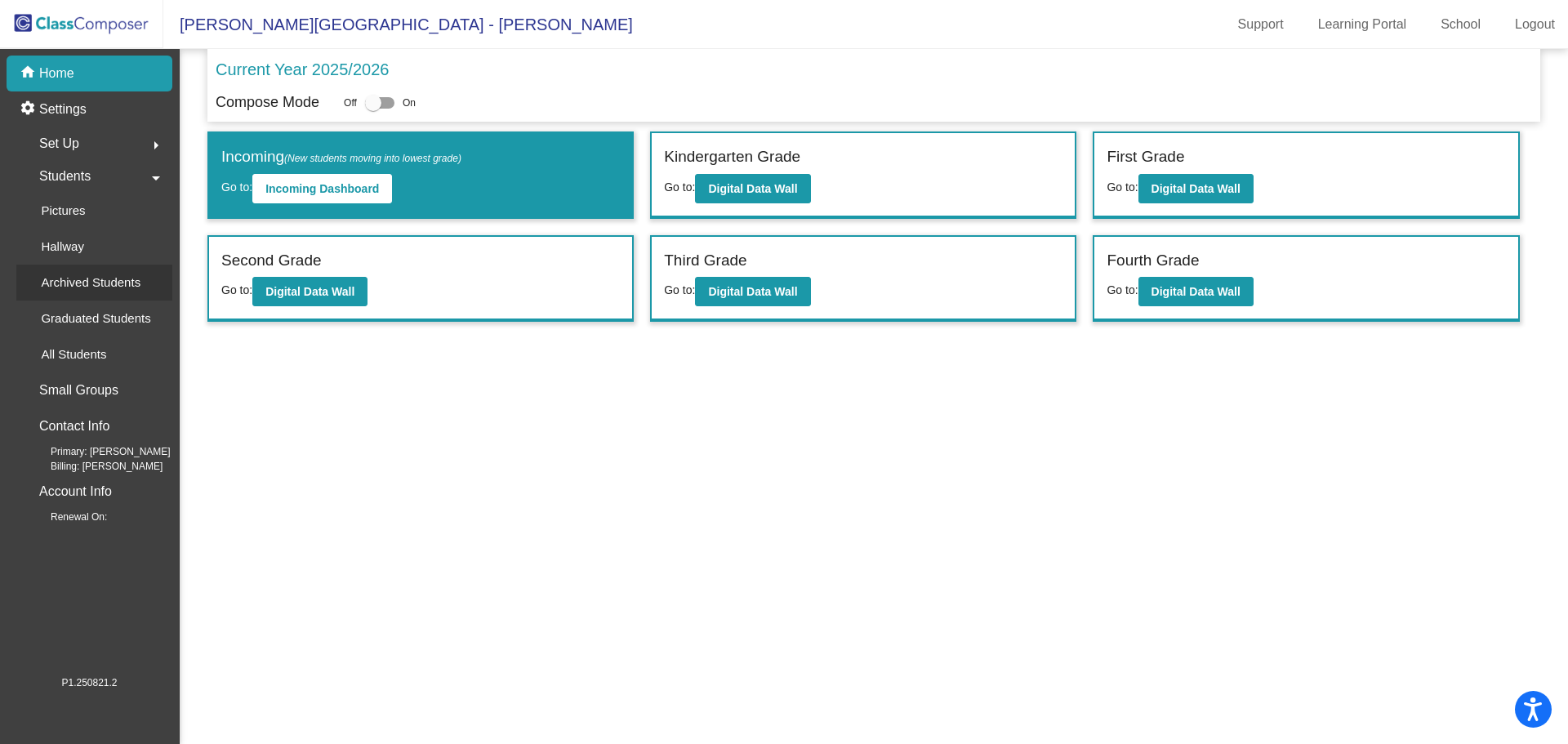
click at [59, 281] on p "Archived Students" at bounding box center [90, 282] width 99 height 19
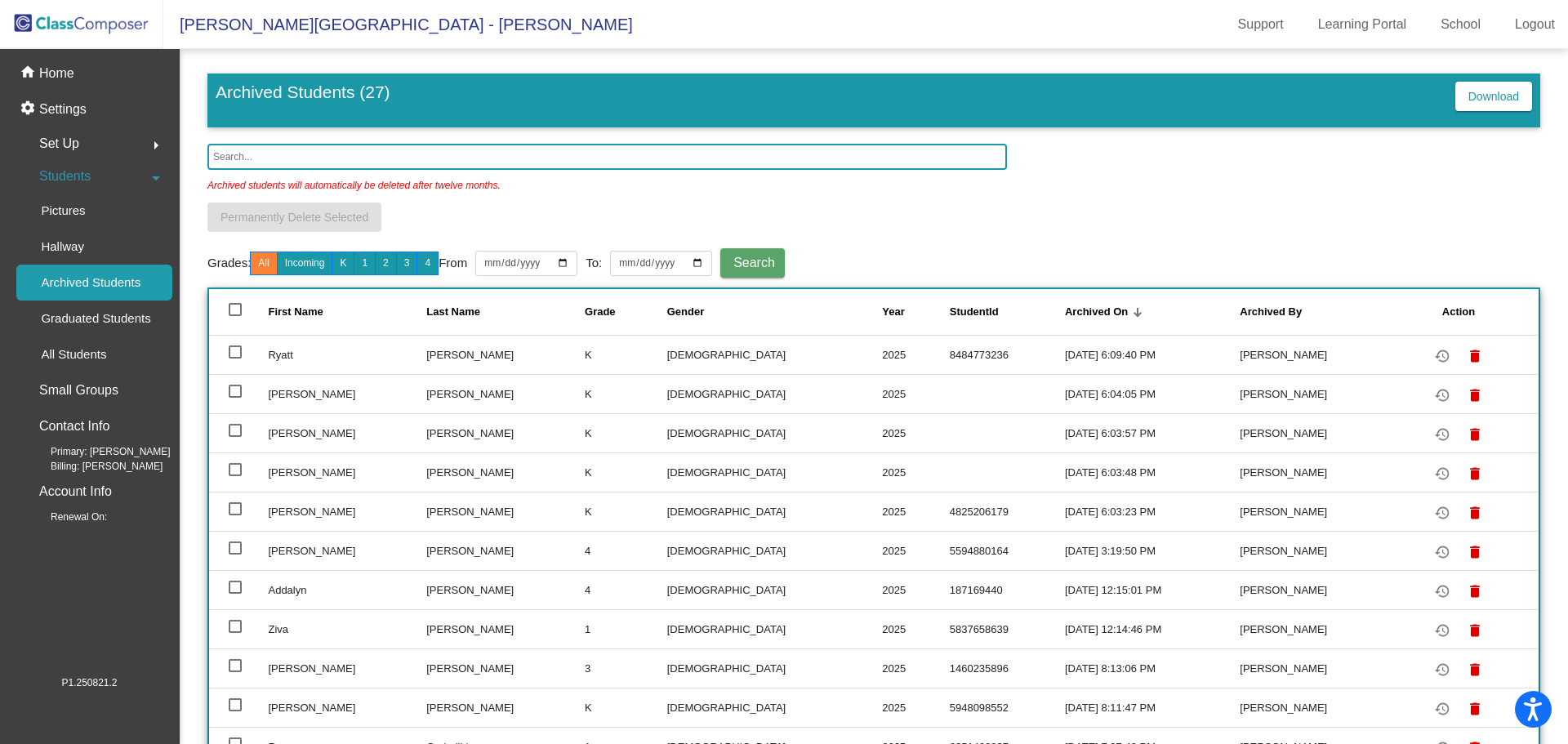
click at [258, 160] on input "text" at bounding box center [608, 156] width 800 height 26
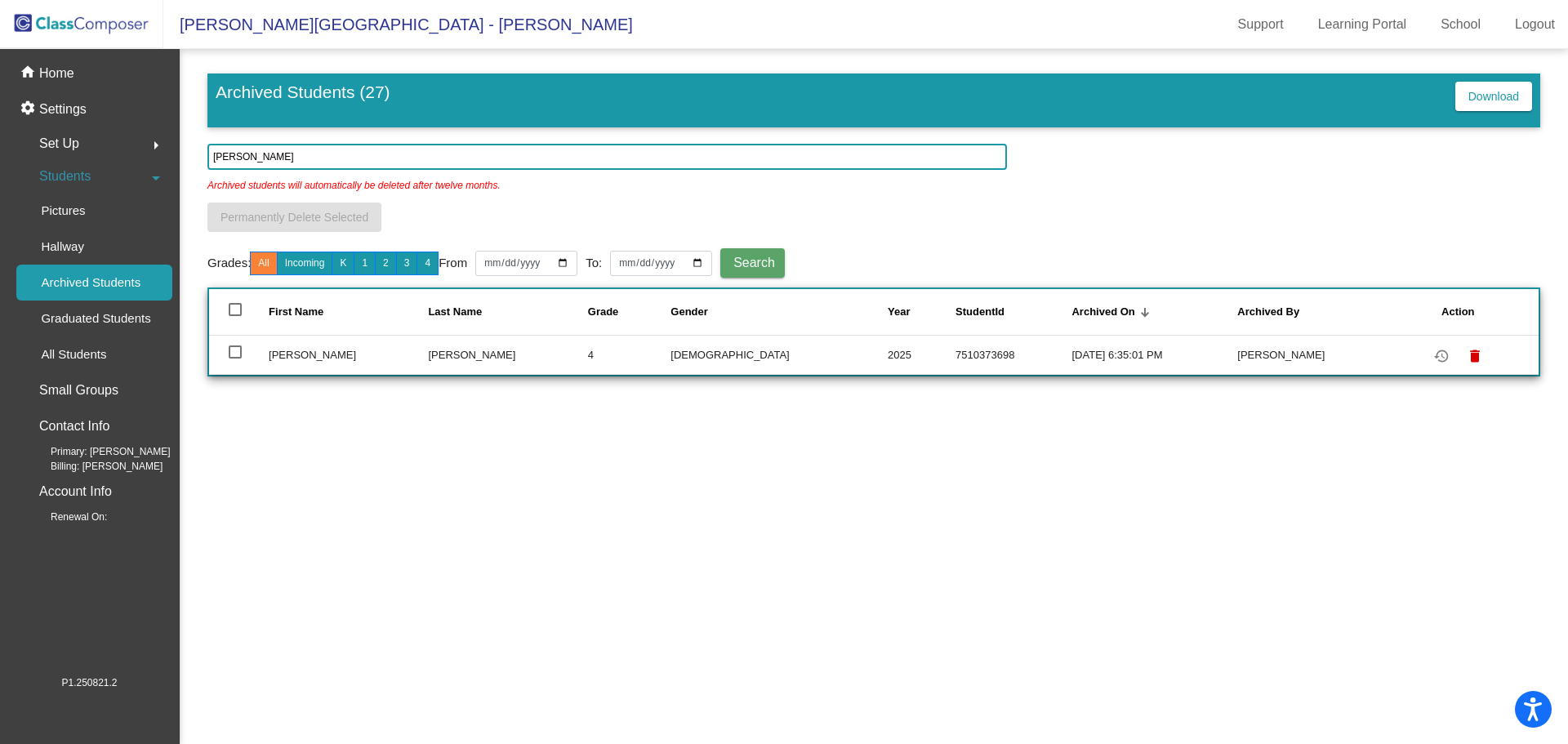
type input "[PERSON_NAME]"
click at [238, 350] on div at bounding box center [235, 352] width 13 height 13
click at [235, 359] on input "select row 20" at bounding box center [234, 359] width 1 height 1
click at [233, 346] on div at bounding box center [235, 352] width 13 height 13
click at [234, 359] on input "deselect row 20" at bounding box center [234, 359] width 1 height 1
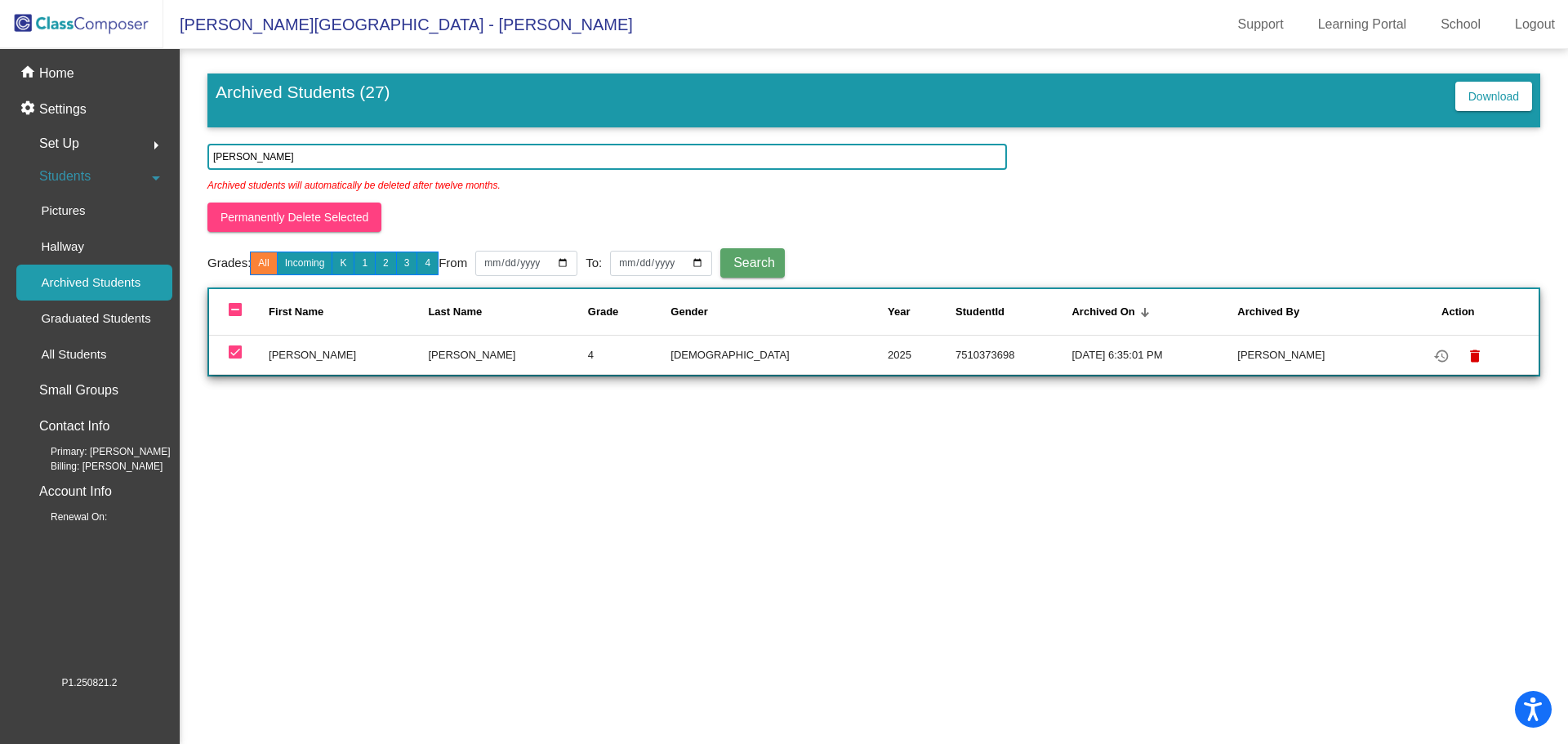
checkbox input "false"
click at [427, 355] on td "[PERSON_NAME]" at bounding box center [506, 354] width 159 height 40
click at [500, 355] on td "[PERSON_NAME]" at bounding box center [506, 354] width 159 height 40
click at [670, 362] on td "[DEMOGRAPHIC_DATA]" at bounding box center [778, 354] width 217 height 40
click at [1434, 355] on mat-icon "restore" at bounding box center [1440, 356] width 19 height 19
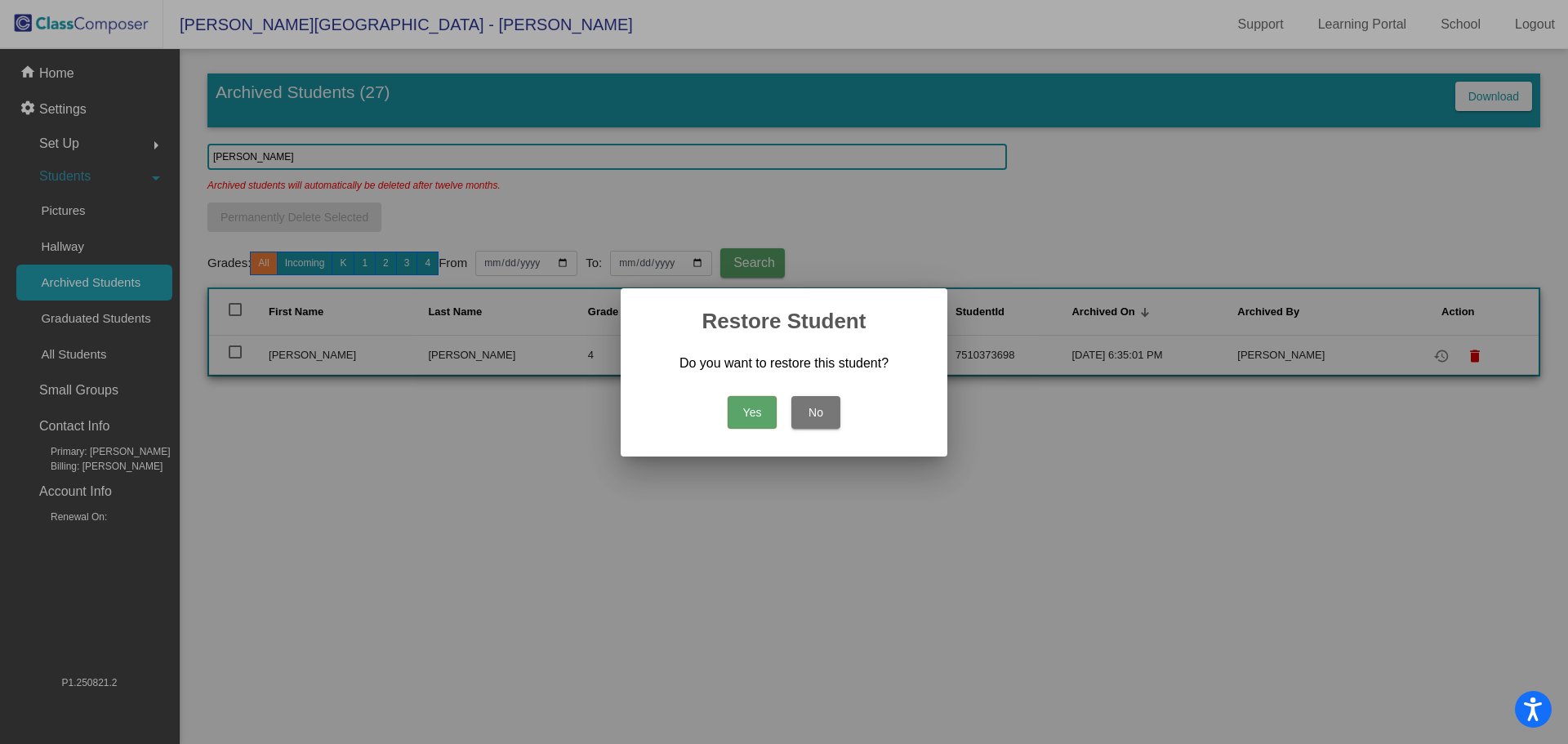
click at [768, 408] on button "Yes" at bounding box center [752, 413] width 49 height 33
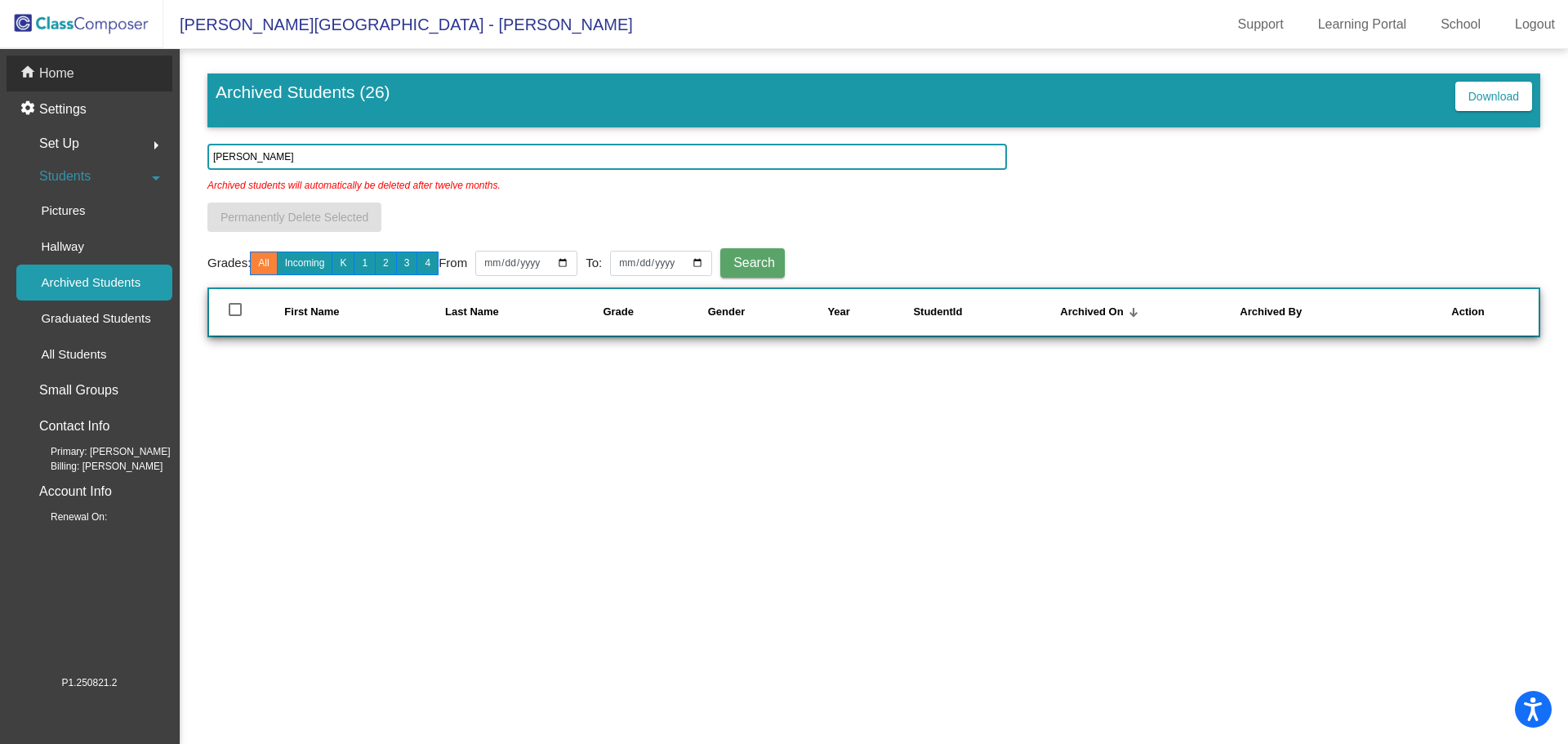
click at [49, 75] on p "Home" at bounding box center [57, 73] width 35 height 19
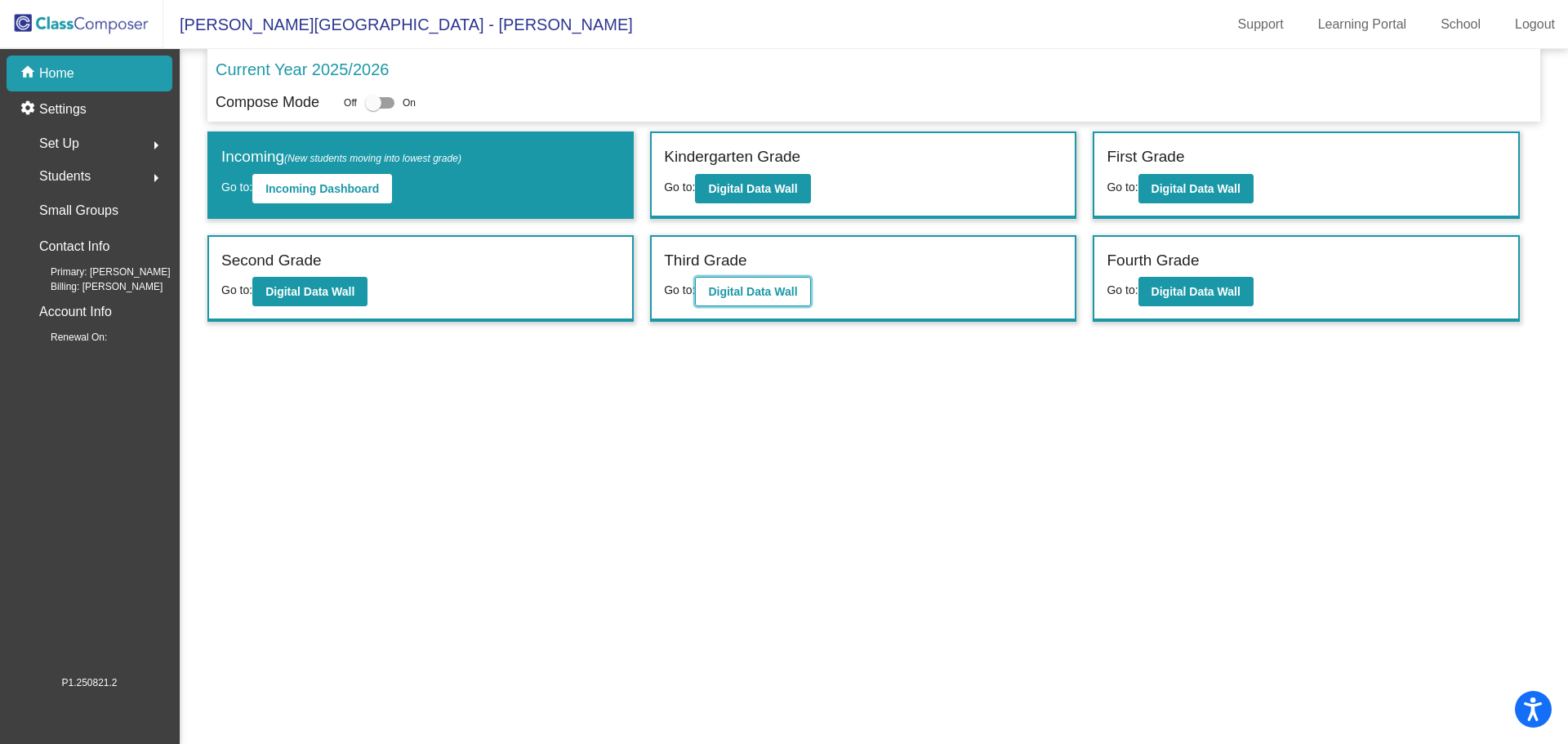
click at [776, 285] on b "Digital Data Wall" at bounding box center [752, 292] width 89 height 13
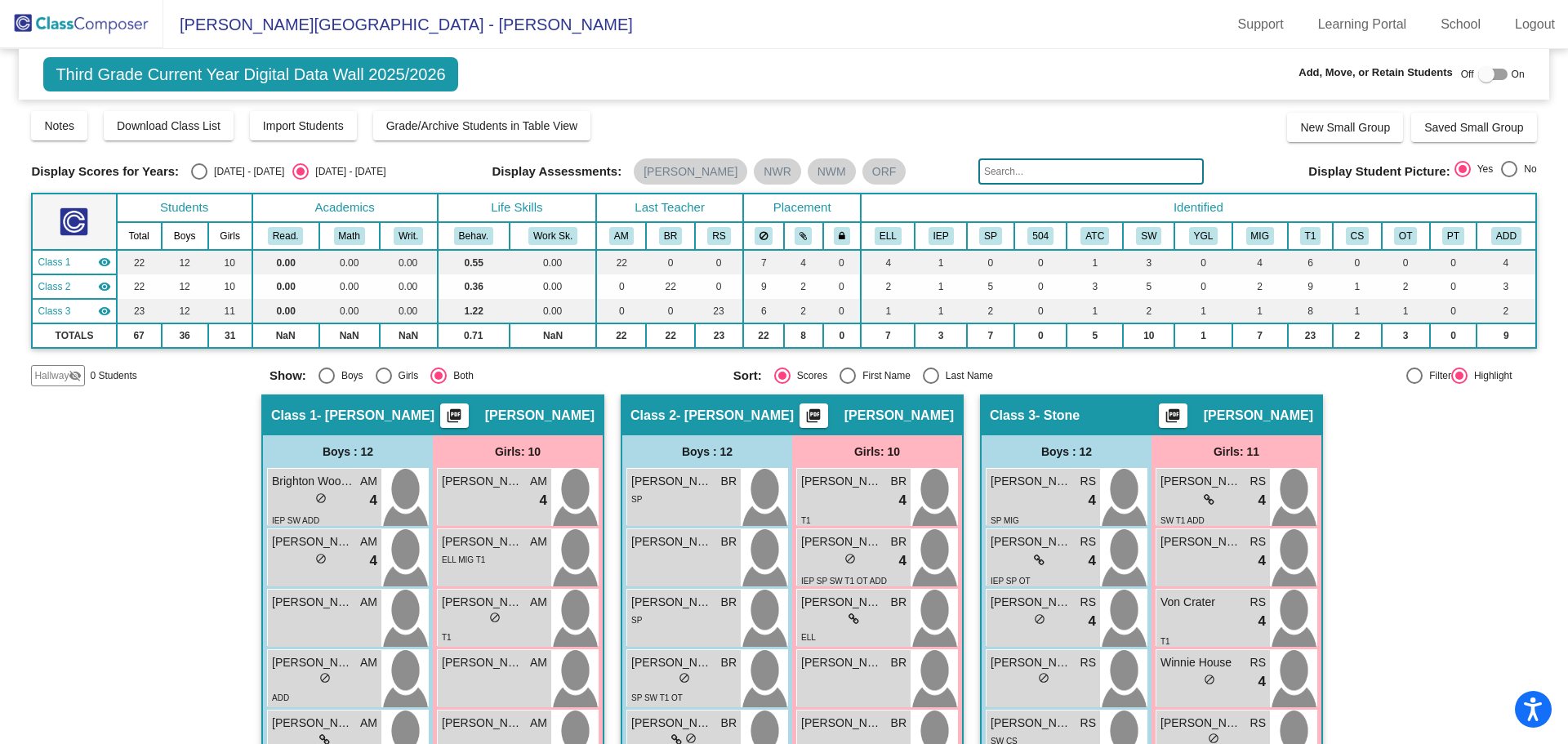
click at [1492, 69] on div at bounding box center [1493, 74] width 29 height 11
checkbox input "true"
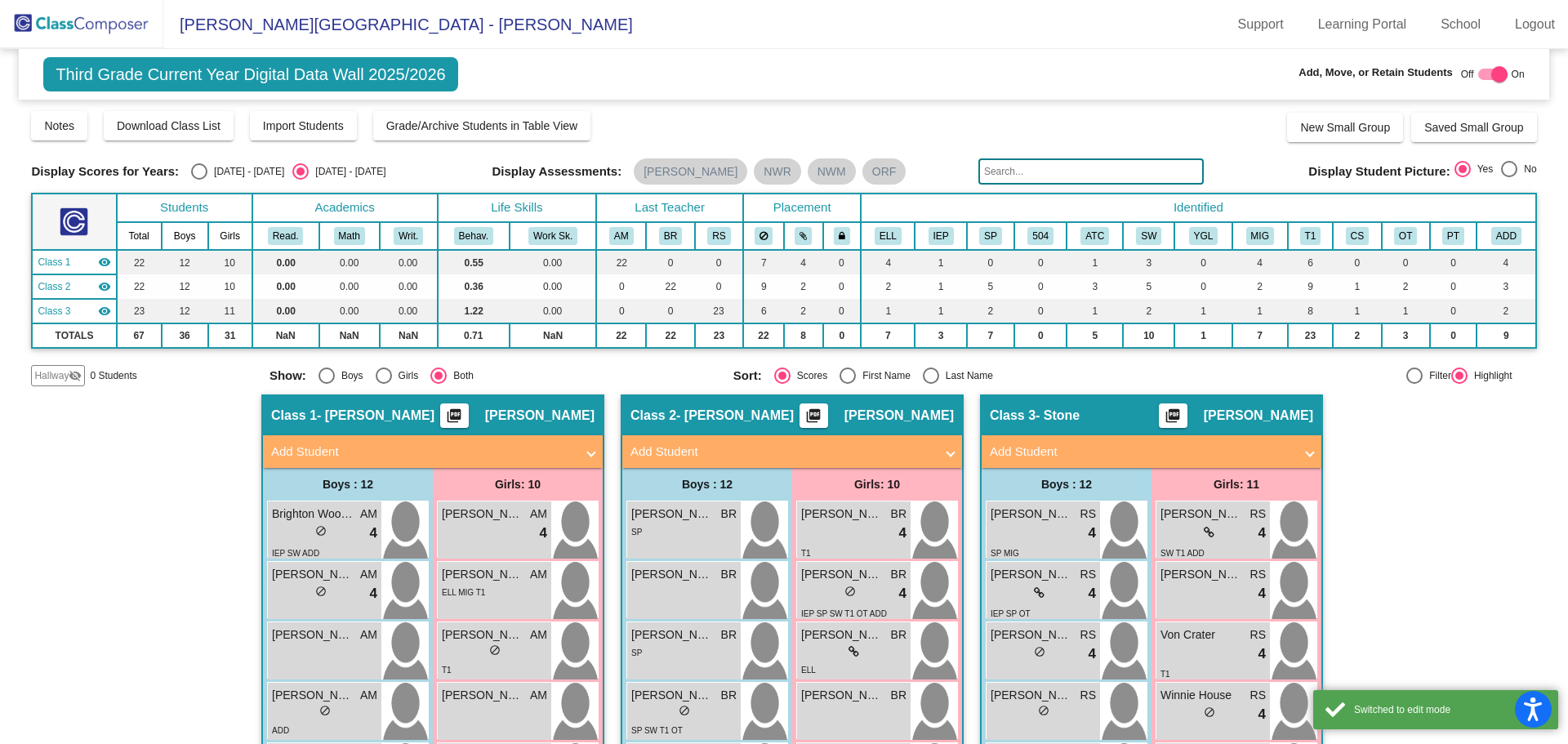
click at [684, 450] on mat-panel-title "Add Student" at bounding box center [782, 452] width 303 height 18
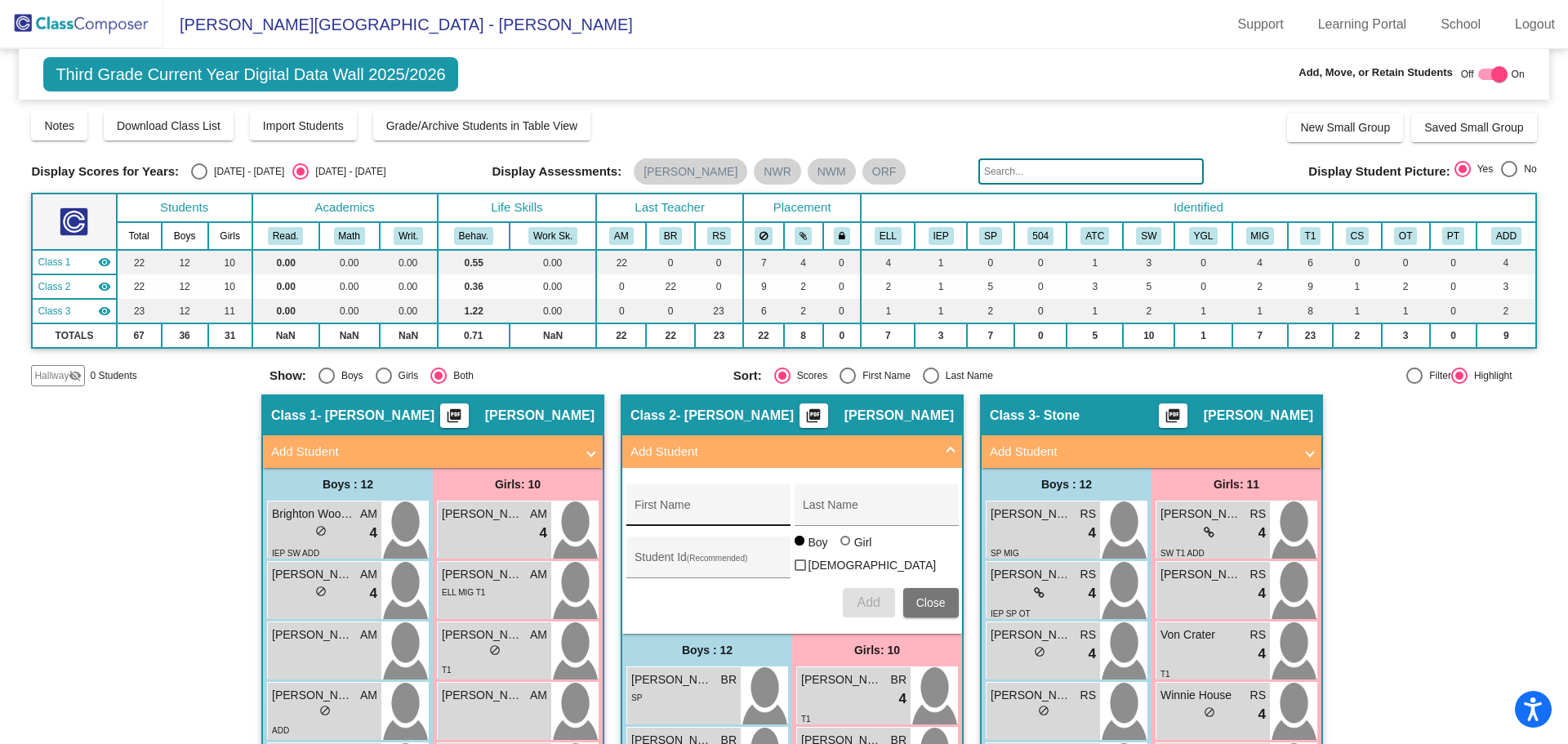
click at [651, 509] on input "First Name" at bounding box center [708, 511] width 147 height 13
type input "[PERSON_NAME]"
click at [869, 601] on span "Add" at bounding box center [868, 602] width 23 height 14
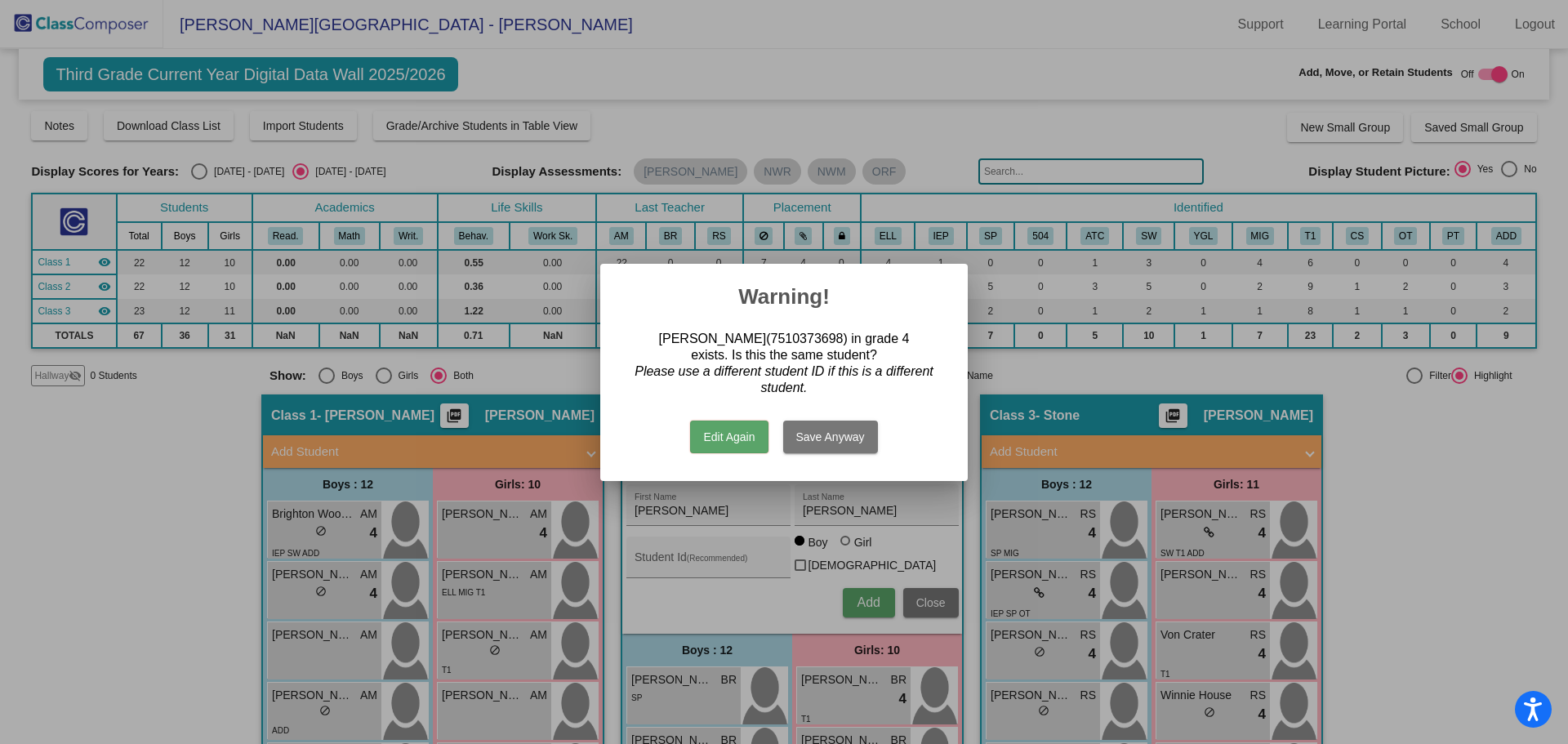
click at [710, 438] on button "Edit Again" at bounding box center [729, 437] width 77 height 33
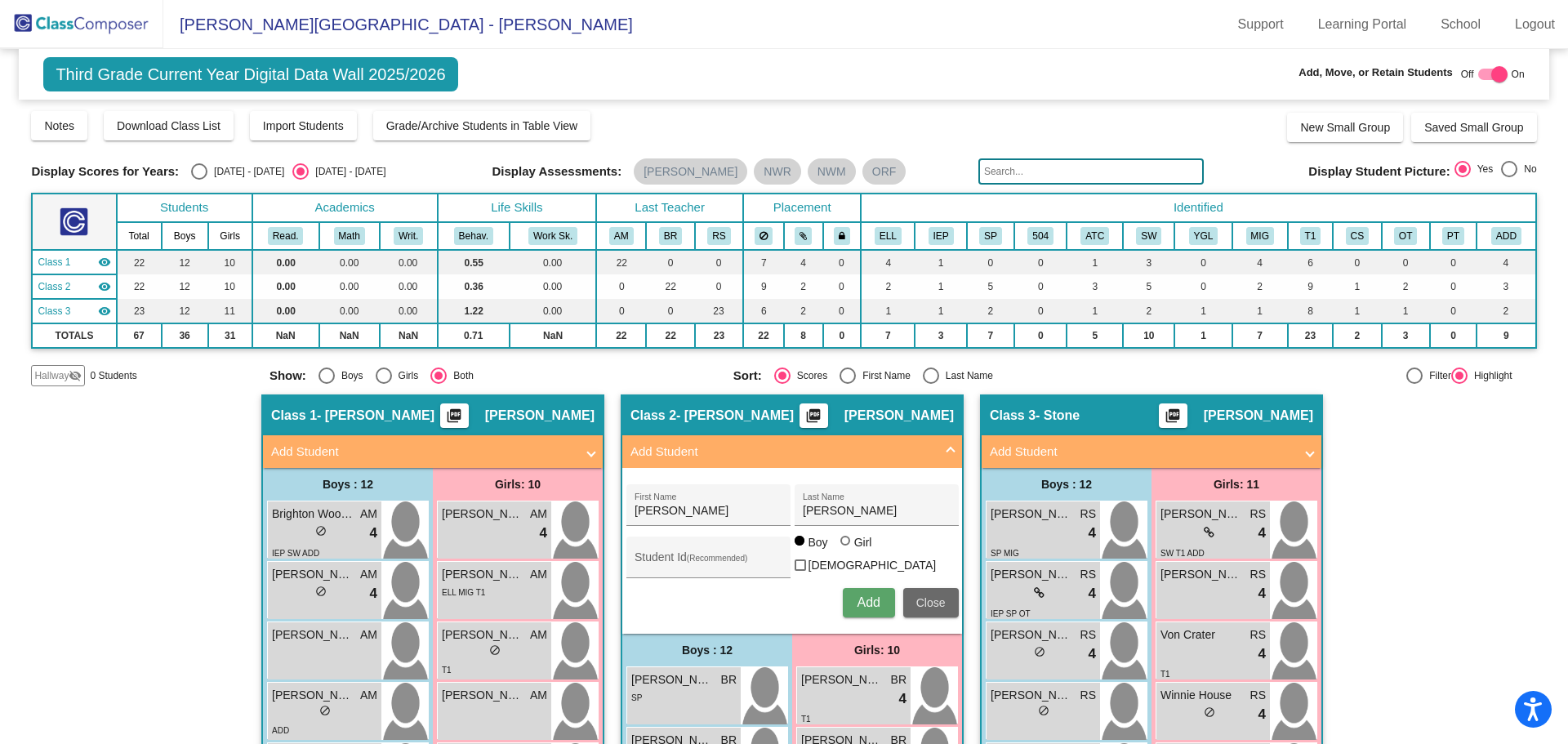
drag, startPoint x: 925, startPoint y: 596, endPoint x: 915, endPoint y: 589, distance: 12.2
click at [925, 596] on span "Close" at bounding box center [931, 602] width 29 height 13
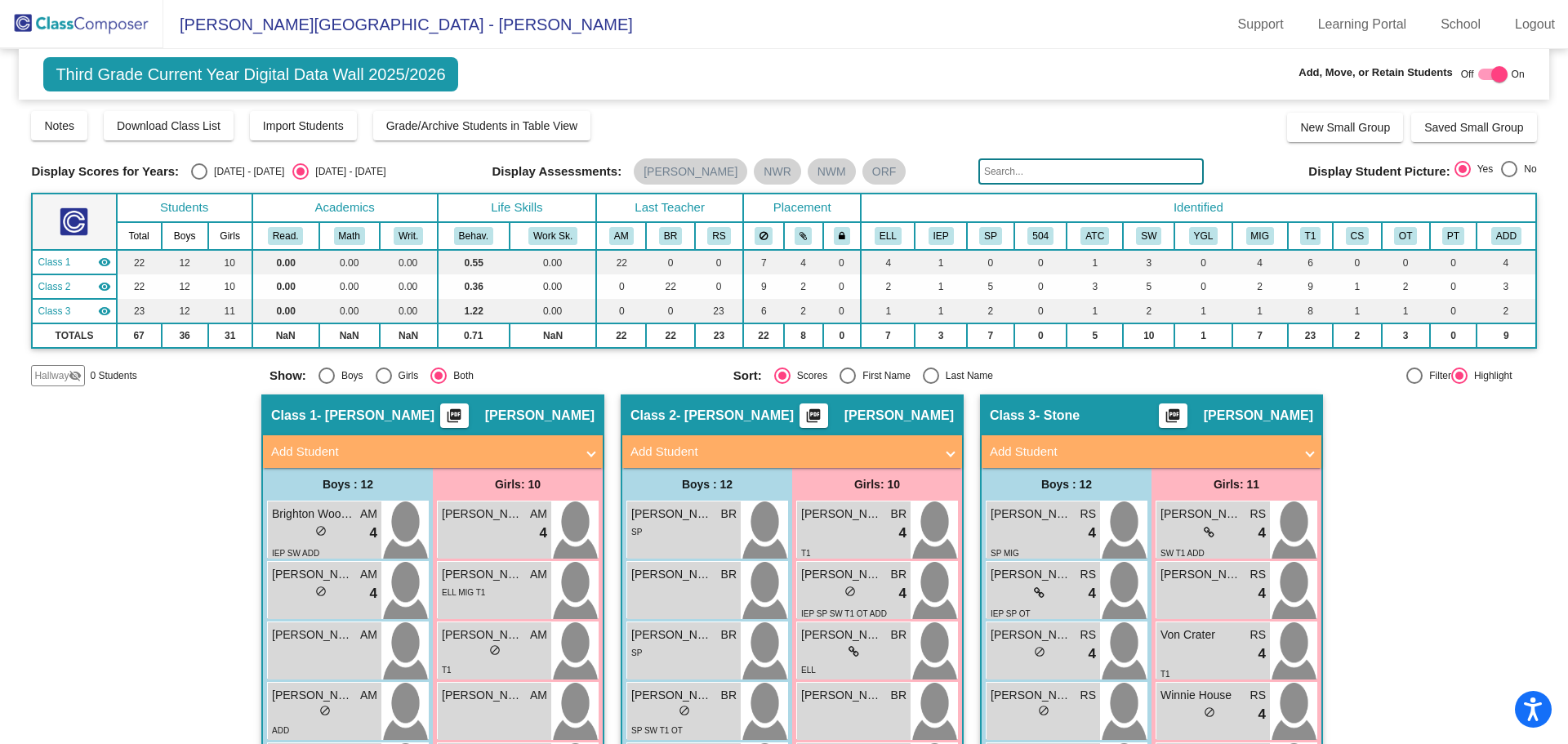
click at [108, 19] on img at bounding box center [82, 24] width 164 height 48
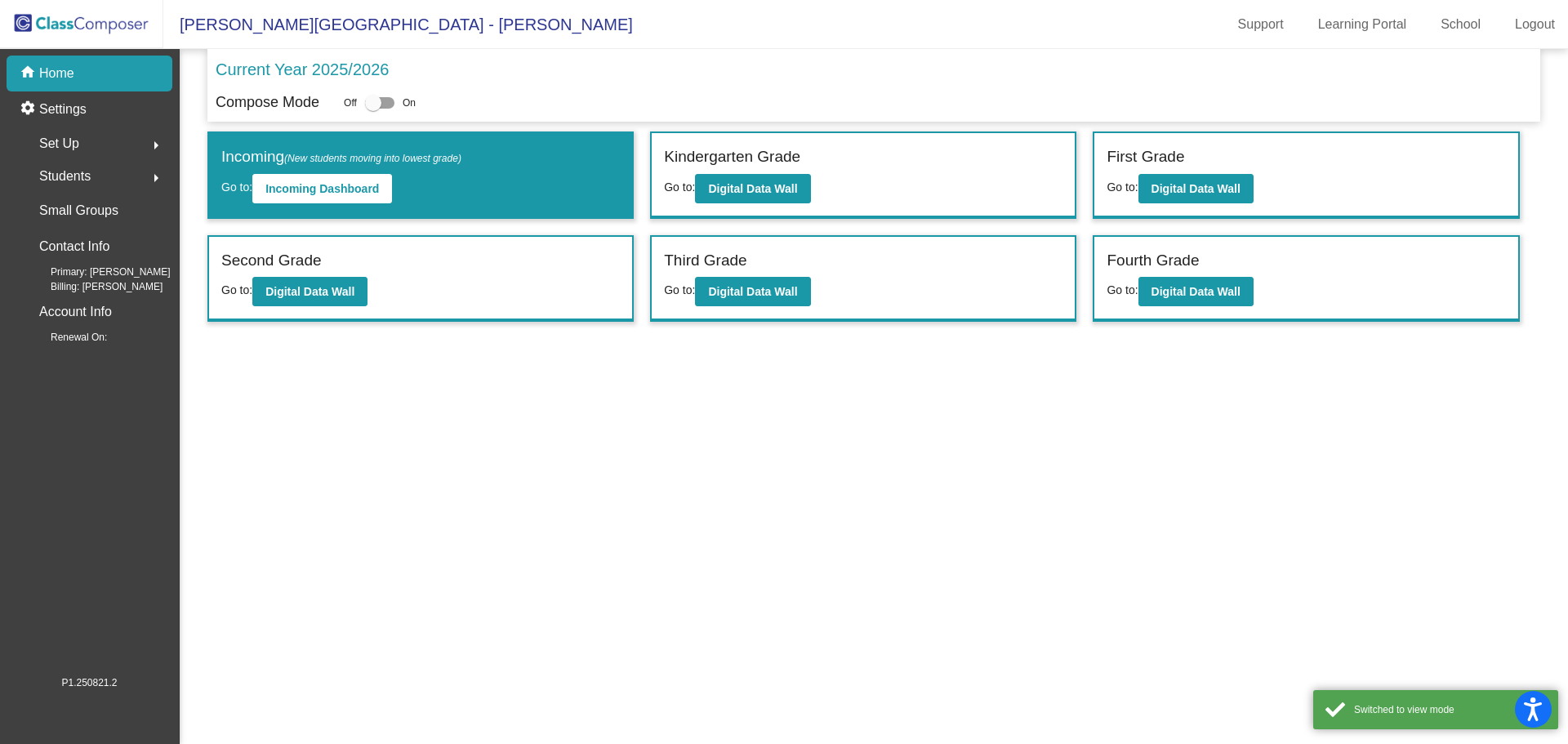
click at [70, 176] on span "Students" at bounding box center [65, 176] width 51 height 23
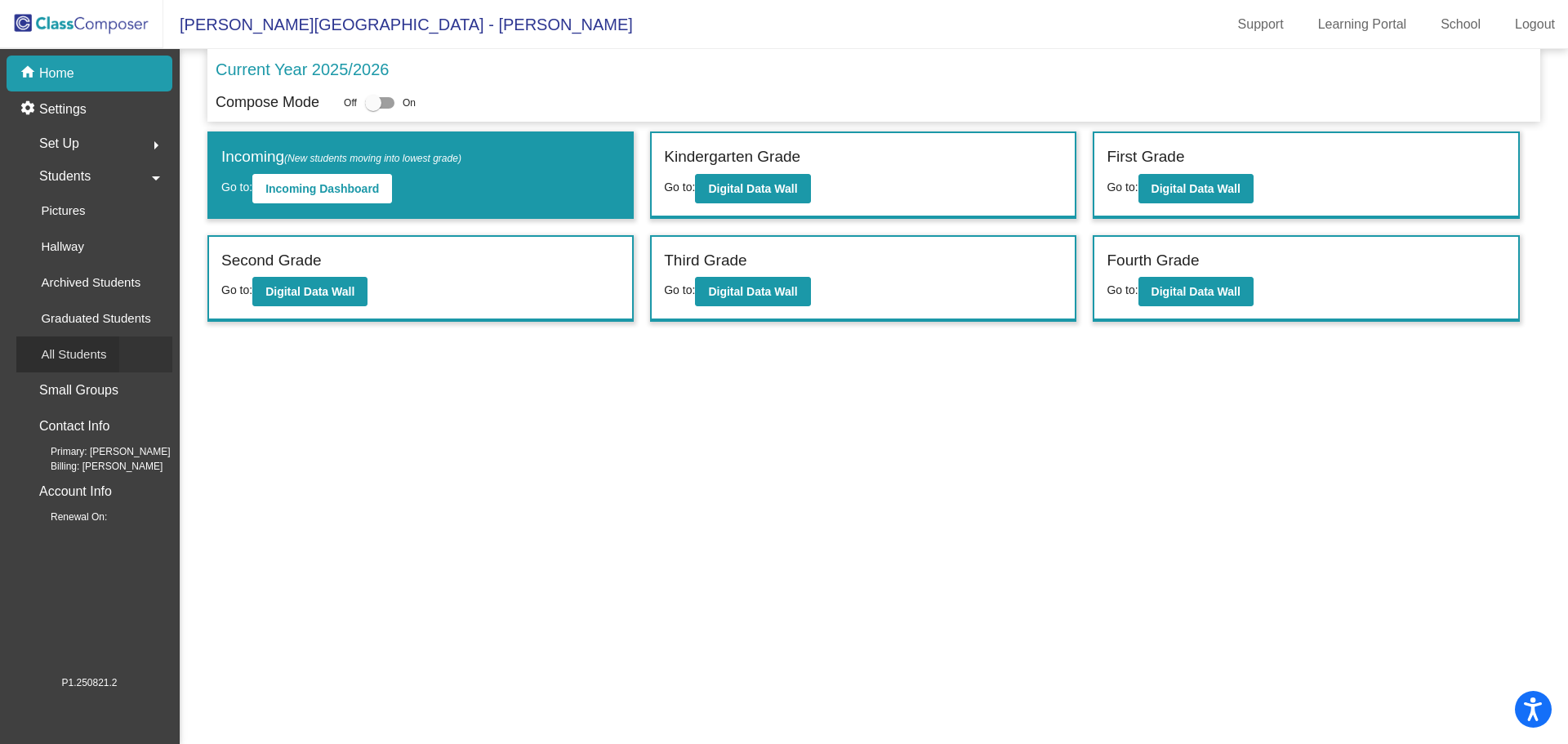
click at [61, 353] on p "All Students" at bounding box center [73, 354] width 65 height 19
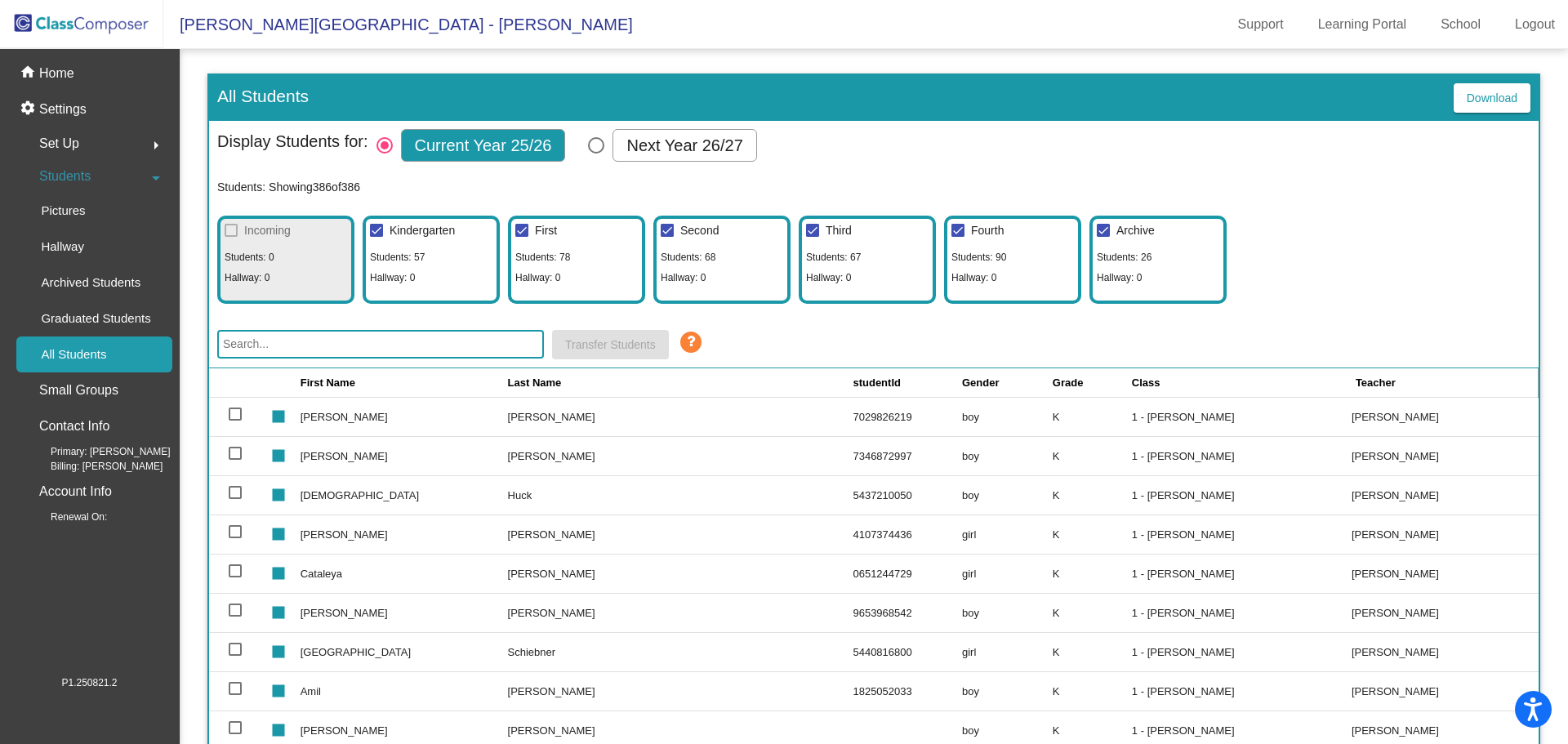
drag, startPoint x: 245, startPoint y: 346, endPoint x: 205, endPoint y: 349, distance: 40.1
click at [244, 346] on input "text" at bounding box center [380, 344] width 326 height 29
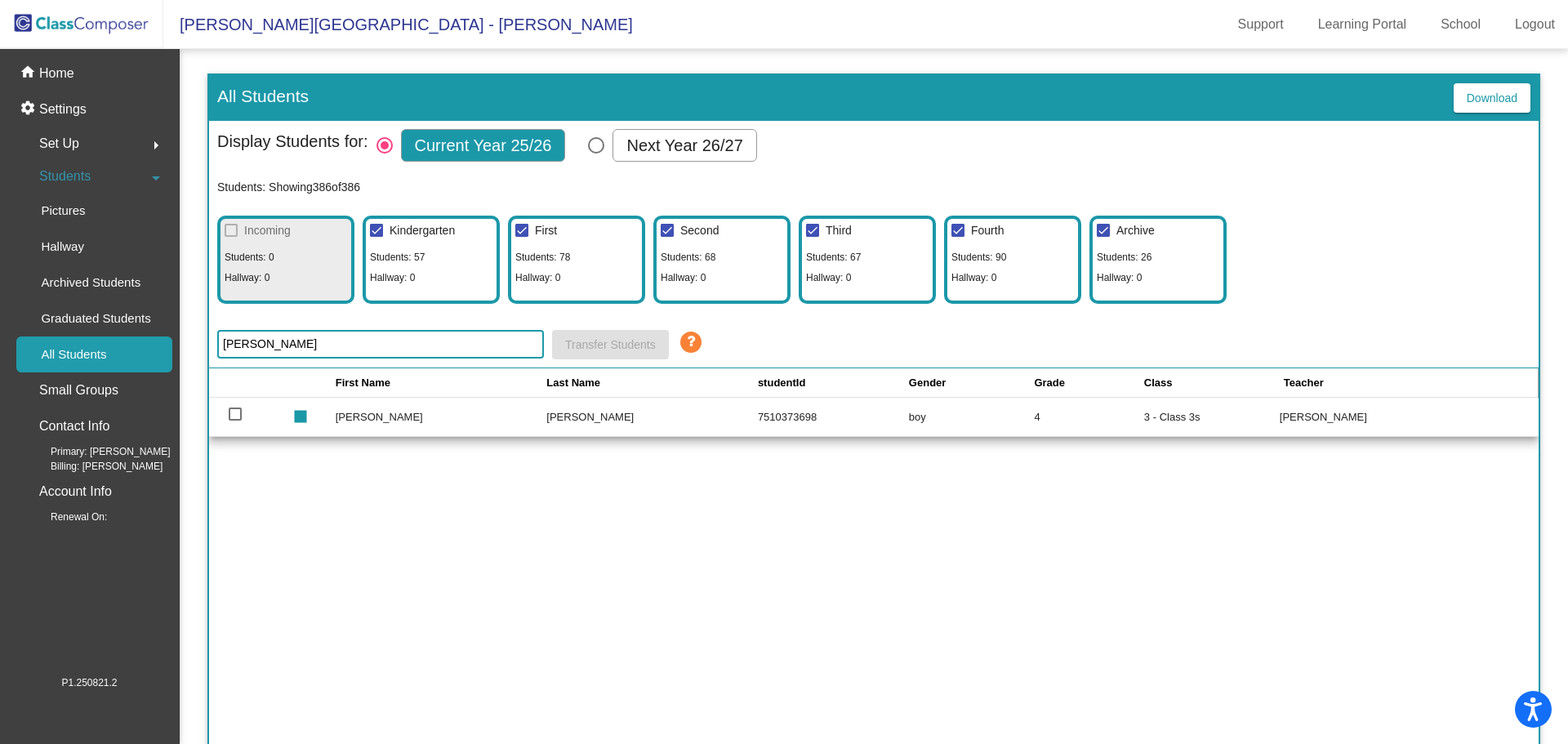
type input "[PERSON_NAME]"
click at [229, 412] on div at bounding box center [235, 414] width 13 height 13
click at [234, 420] on input "select row 326" at bounding box center [234, 420] width 1 height 1
click at [229, 412] on div at bounding box center [235, 414] width 13 height 13
click at [234, 420] on input "deselect row 326" at bounding box center [234, 420] width 1 height 1
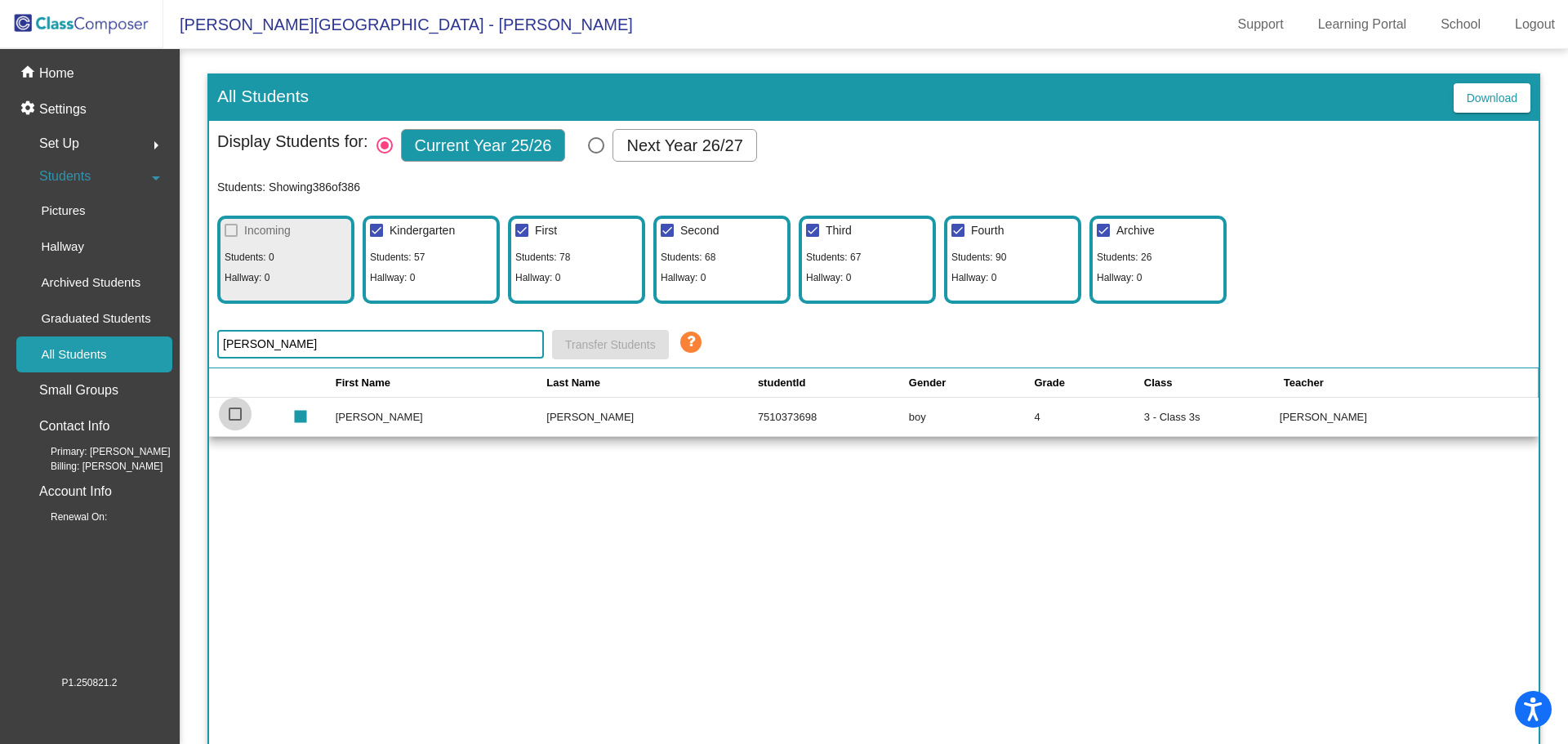
click at [229, 413] on div at bounding box center [235, 414] width 13 height 13
click at [234, 420] on input "select row 326" at bounding box center [234, 420] width 1 height 1
click at [617, 338] on span "Transfer Students" at bounding box center [610, 345] width 91 height 13
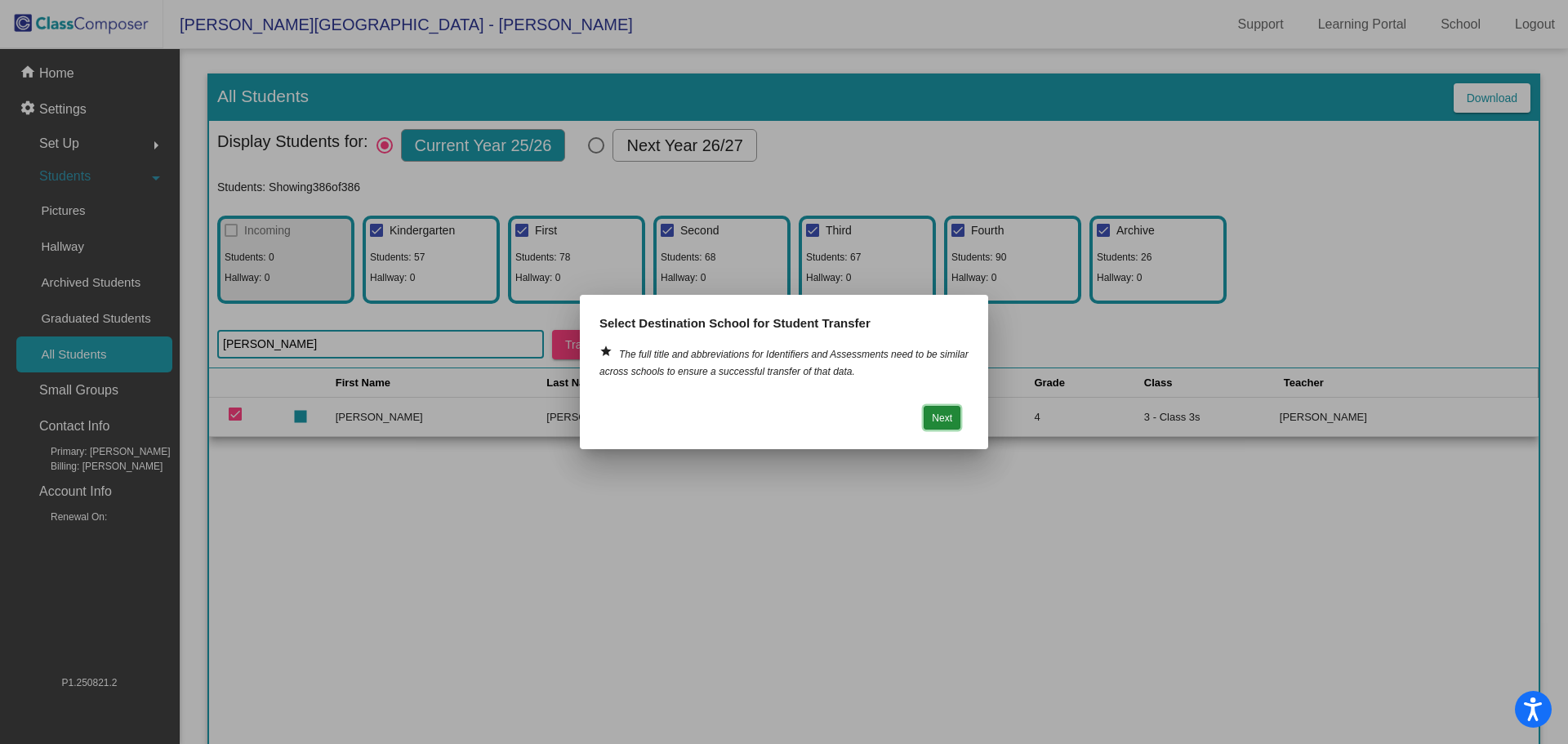
click at [945, 417] on button "Next" at bounding box center [942, 418] width 37 height 24
click at [939, 414] on button "Next" at bounding box center [942, 418] width 37 height 24
click at [222, 489] on div at bounding box center [784, 372] width 1568 height 744
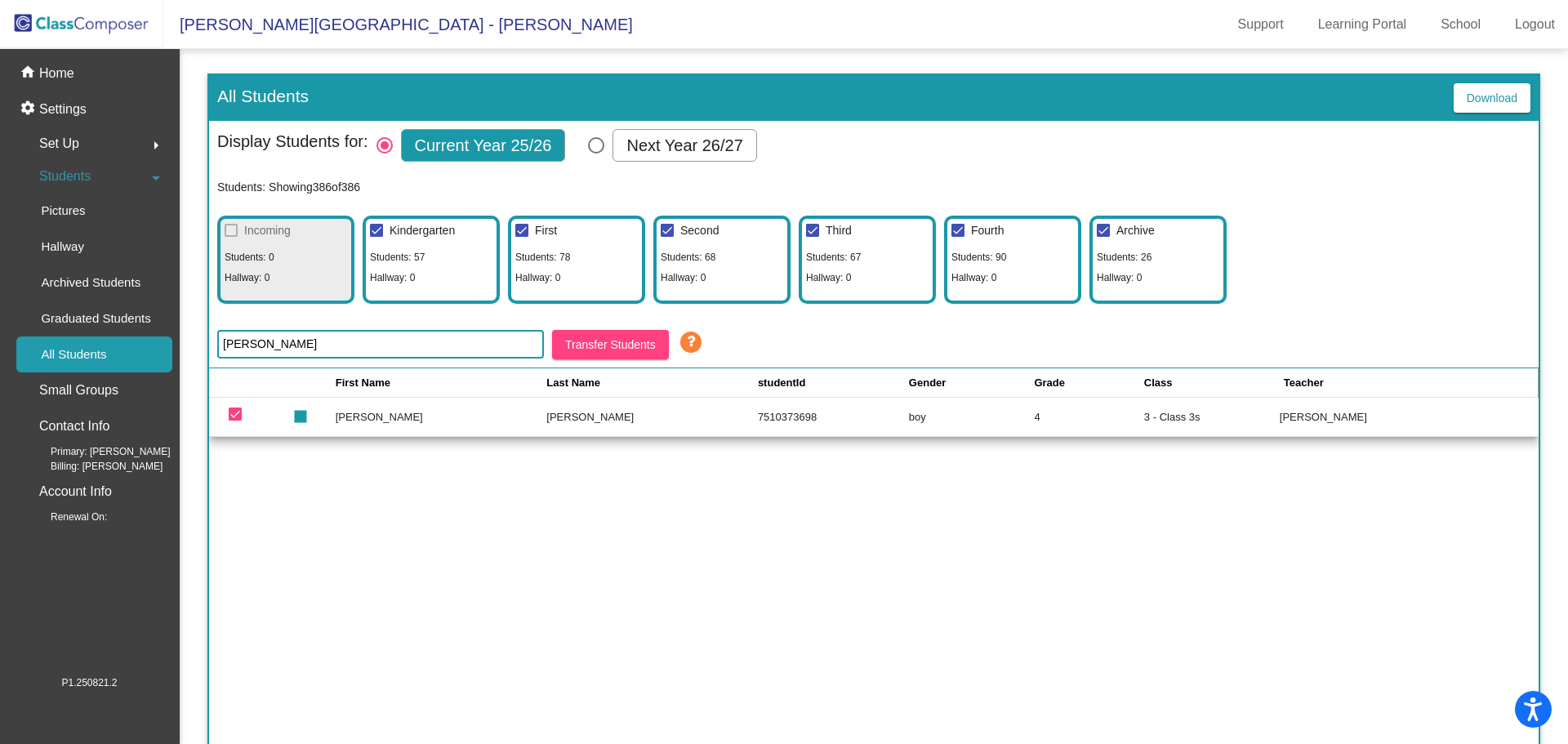
click at [237, 415] on div at bounding box center [235, 414] width 13 height 13
click at [235, 420] on input "deselect row 326" at bounding box center [234, 420] width 1 height 1
checkbox input "false"
drag, startPoint x: 1179, startPoint y: 466, endPoint x: 1048, endPoint y: 494, distance: 134.0
click at [1174, 467] on div "First Name Last Name studentId Gender Grade Class Teacher stop [PERSON_NAME] [P…" at bounding box center [873, 573] width 1329 height 408
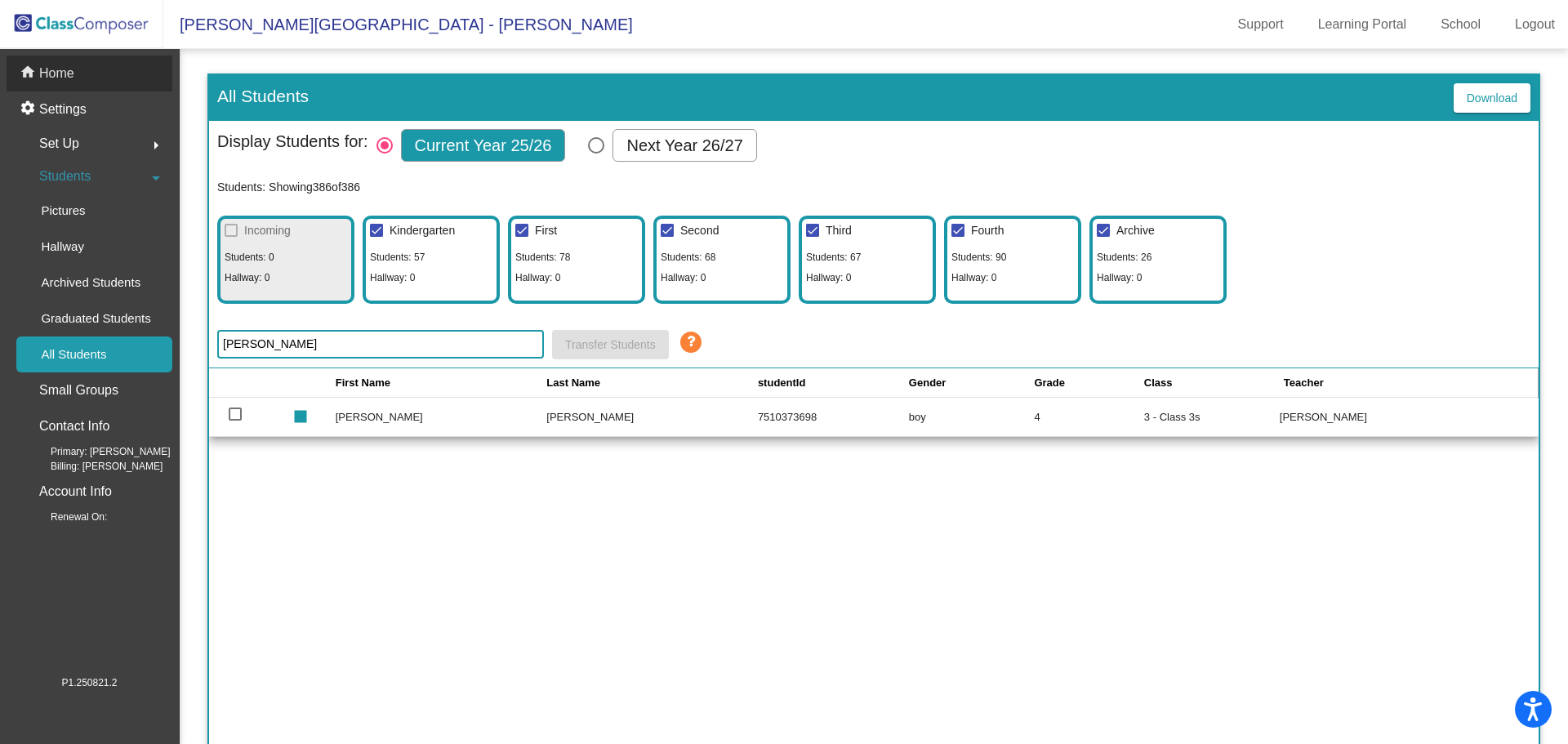
click at [66, 75] on p "Home" at bounding box center [57, 73] width 35 height 19
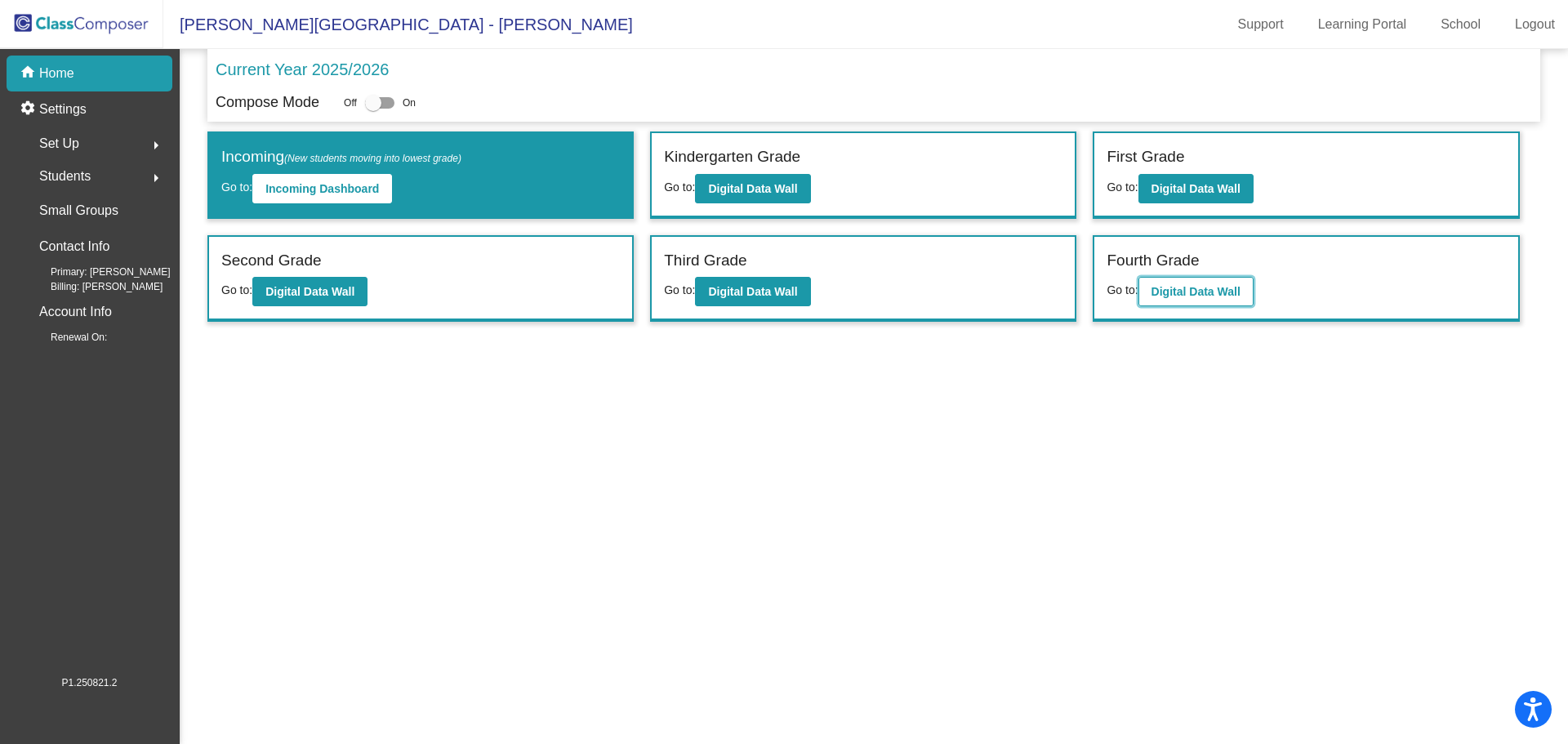
click at [1167, 293] on b "Digital Data Wall" at bounding box center [1196, 292] width 89 height 13
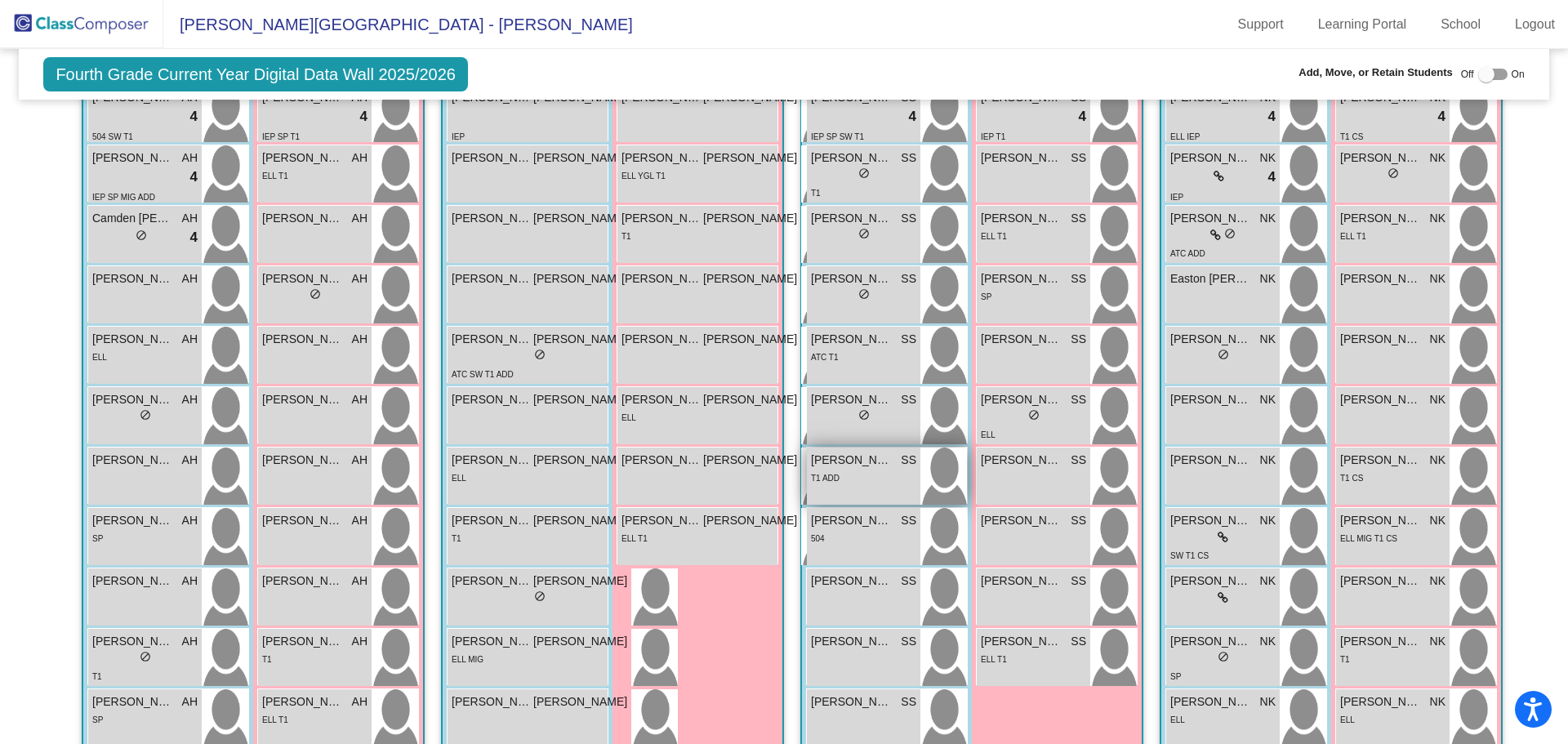
scroll to position [326, 0]
